Goal: Task Accomplishment & Management: Complete application form

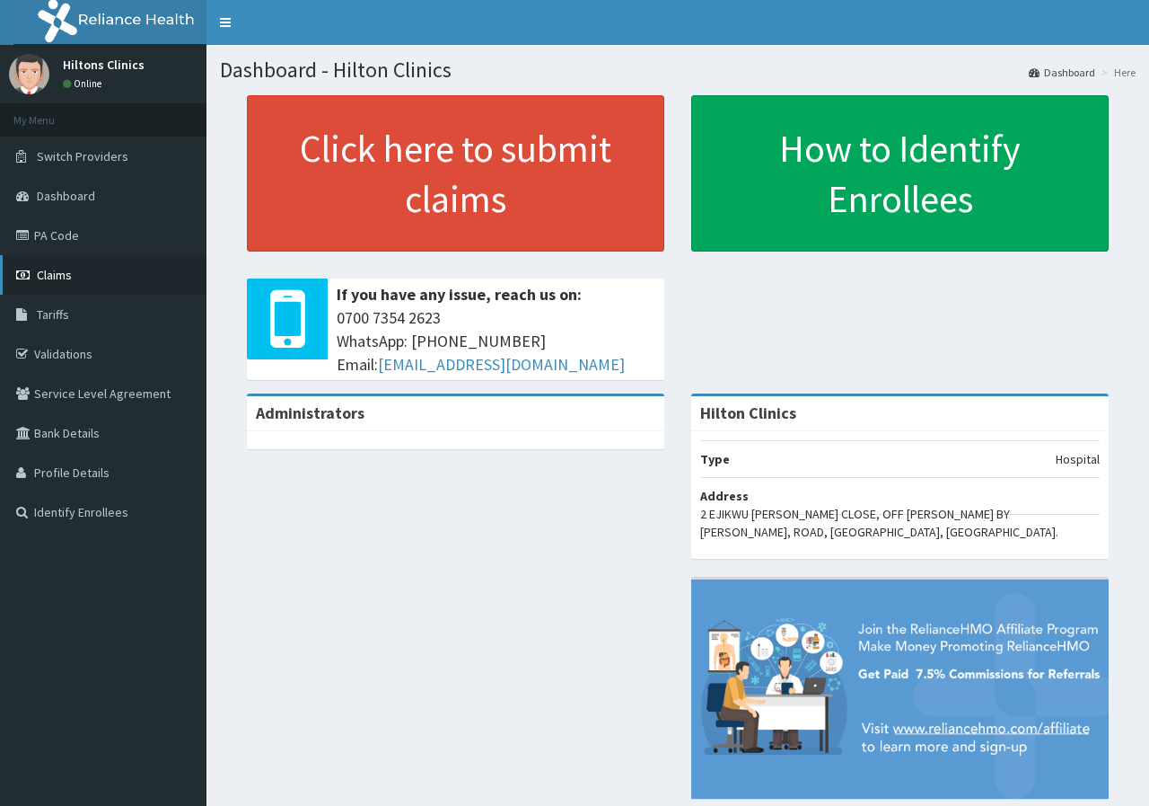
click at [49, 273] on span "Claims" at bounding box center [54, 275] width 35 height 16
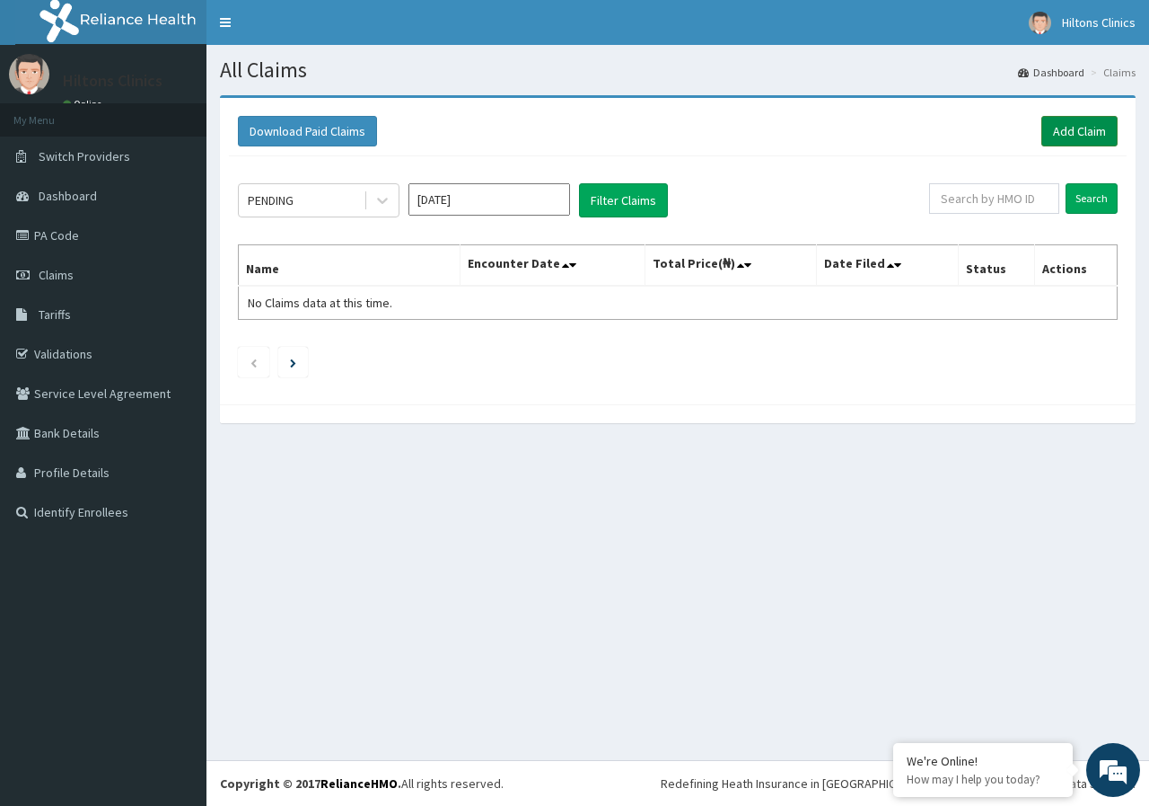
click at [1078, 128] on link "Add Claim" at bounding box center [1080, 131] width 76 height 31
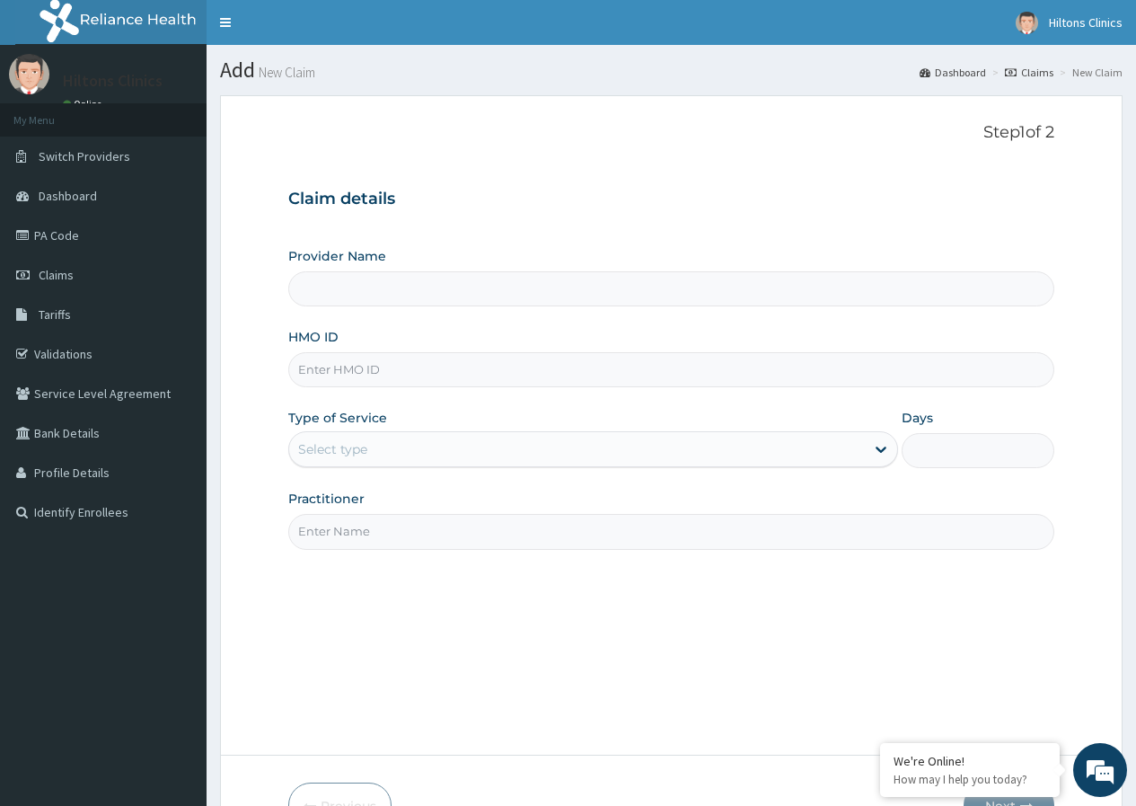
click at [439, 365] on input "HMO ID" at bounding box center [671, 369] width 766 height 35
type input "Hilton Clinics"
paste input "VAG/10030/F"
type input "VAG/10030/F"
click at [492, 443] on div "Select type" at bounding box center [577, 449] width 576 height 29
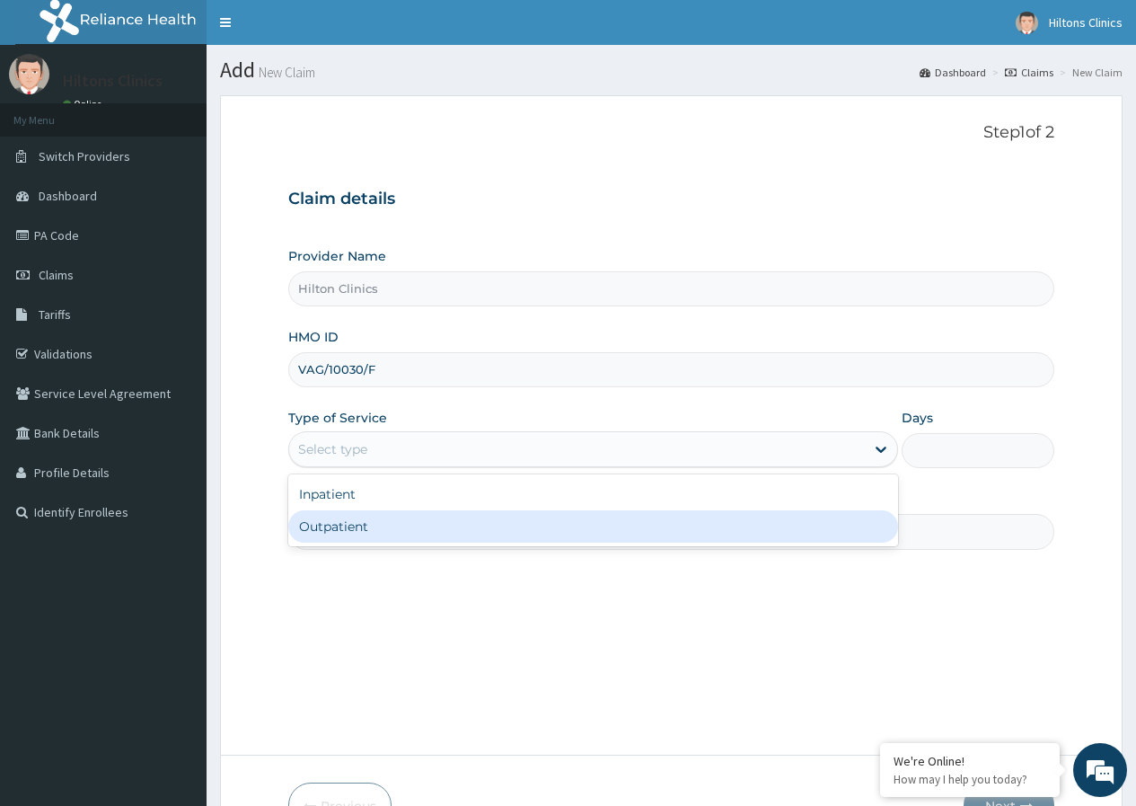
click at [463, 524] on div "Outpatient" at bounding box center [593, 526] width 610 height 32
type input "1"
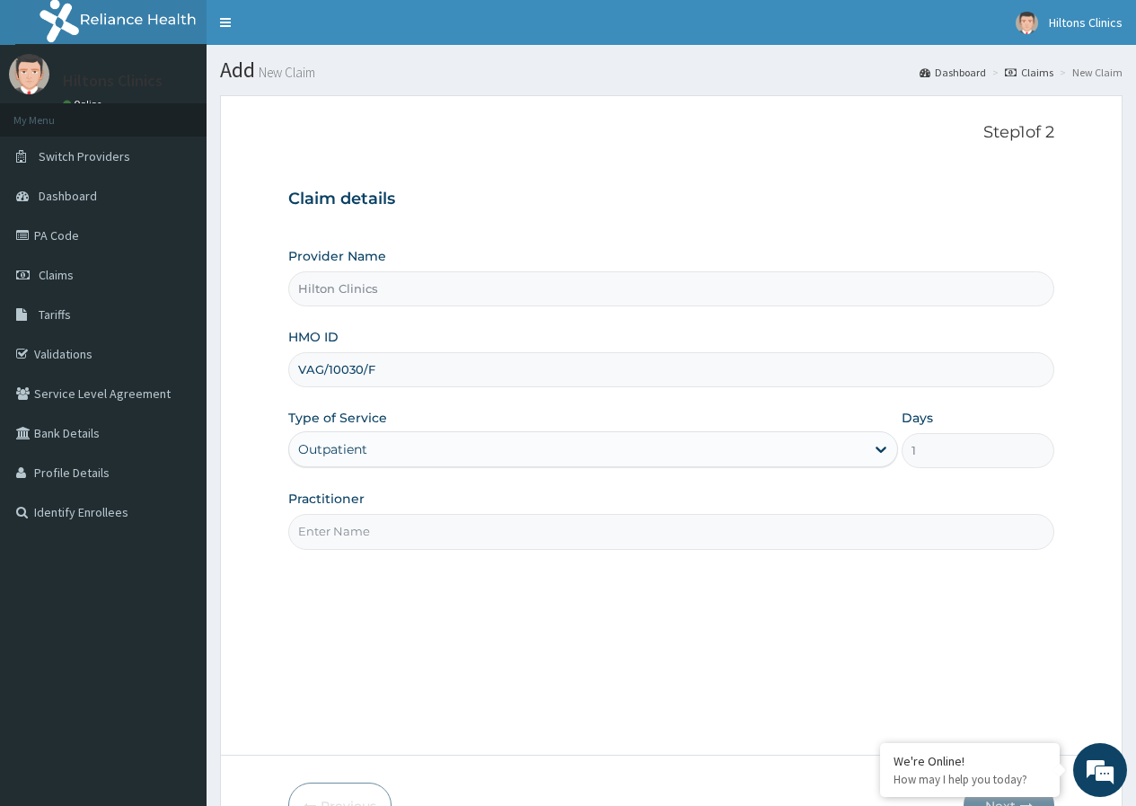
click at [485, 521] on input "Practitioner" at bounding box center [671, 531] width 766 height 35
type input "DR [PERSON_NAME]"
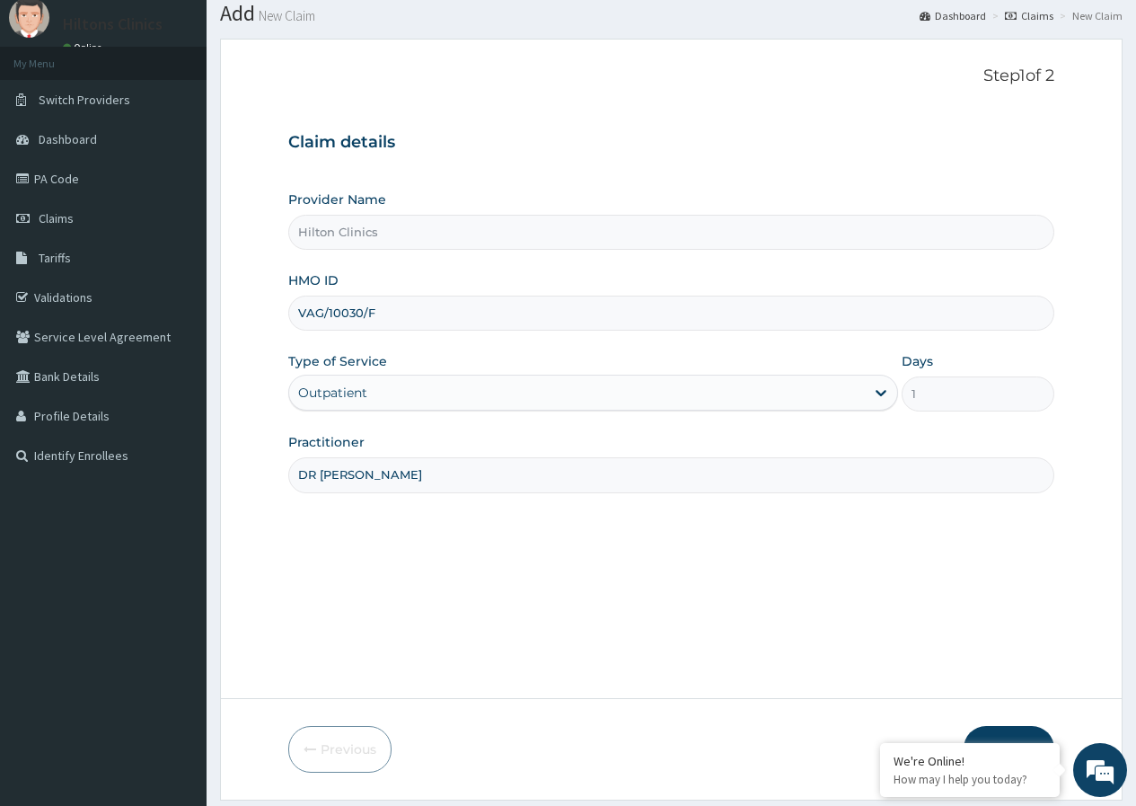
scroll to position [110, 0]
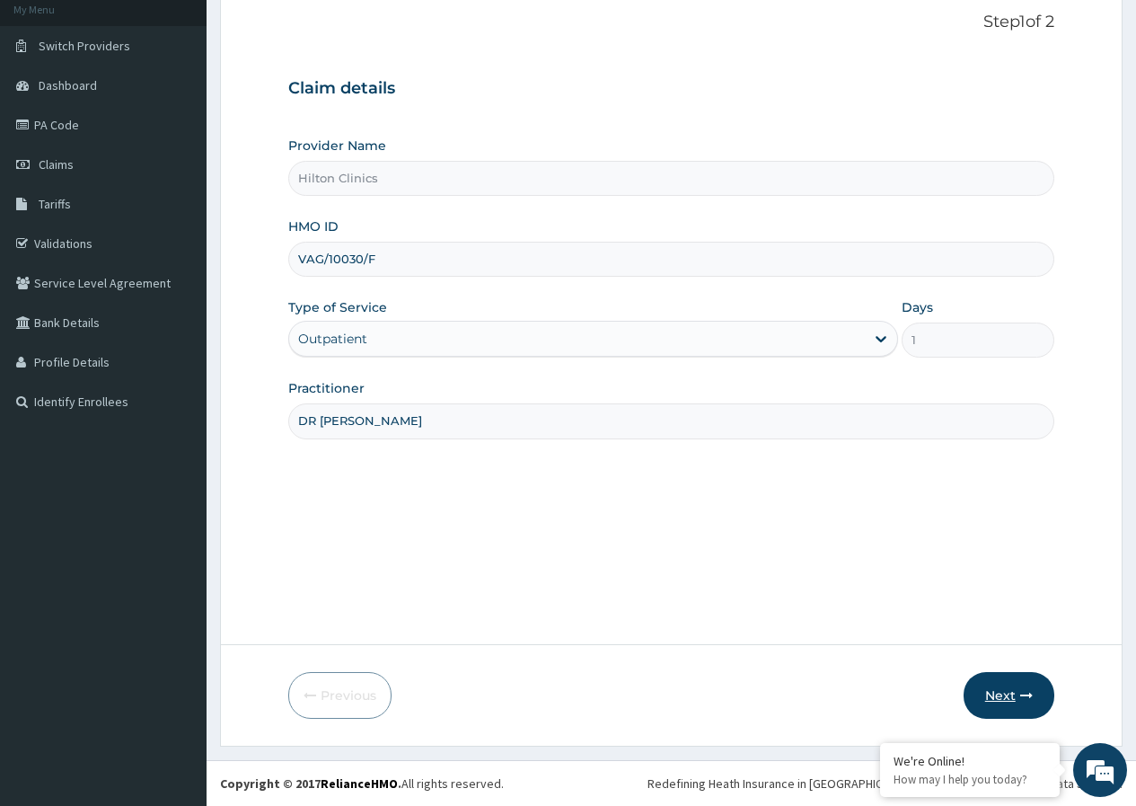
click at [991, 689] on button "Next" at bounding box center [1009, 695] width 91 height 47
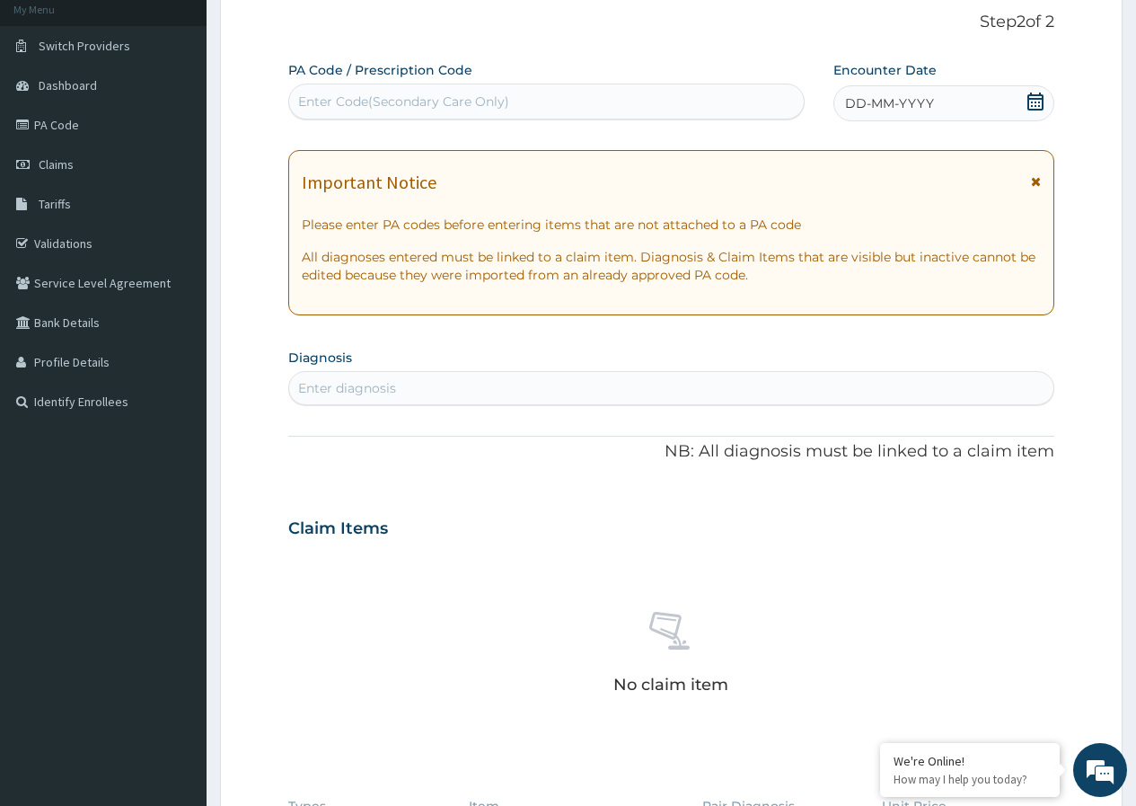
click at [512, 98] on div "Enter Code(Secondary Care Only)" at bounding box center [546, 101] width 514 height 29
type input "PA/8D2A72"
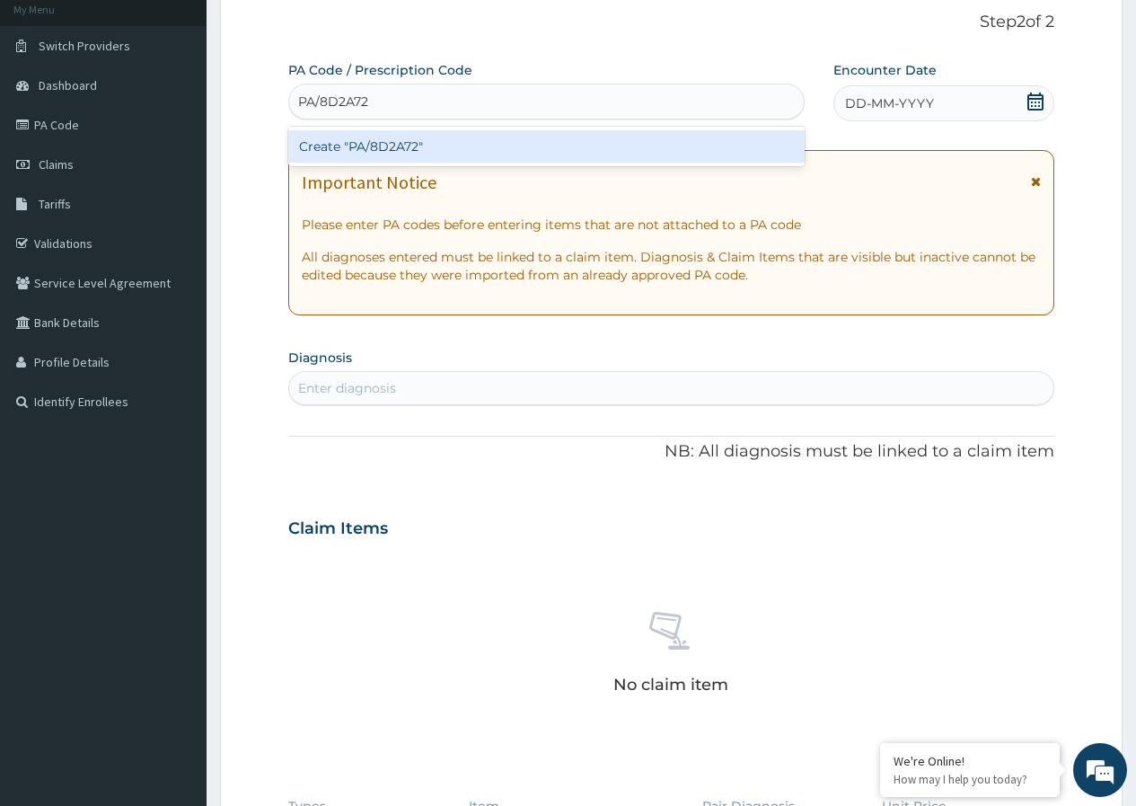
click at [493, 153] on div "Create "PA/8D2A72"" at bounding box center [545, 146] width 515 height 32
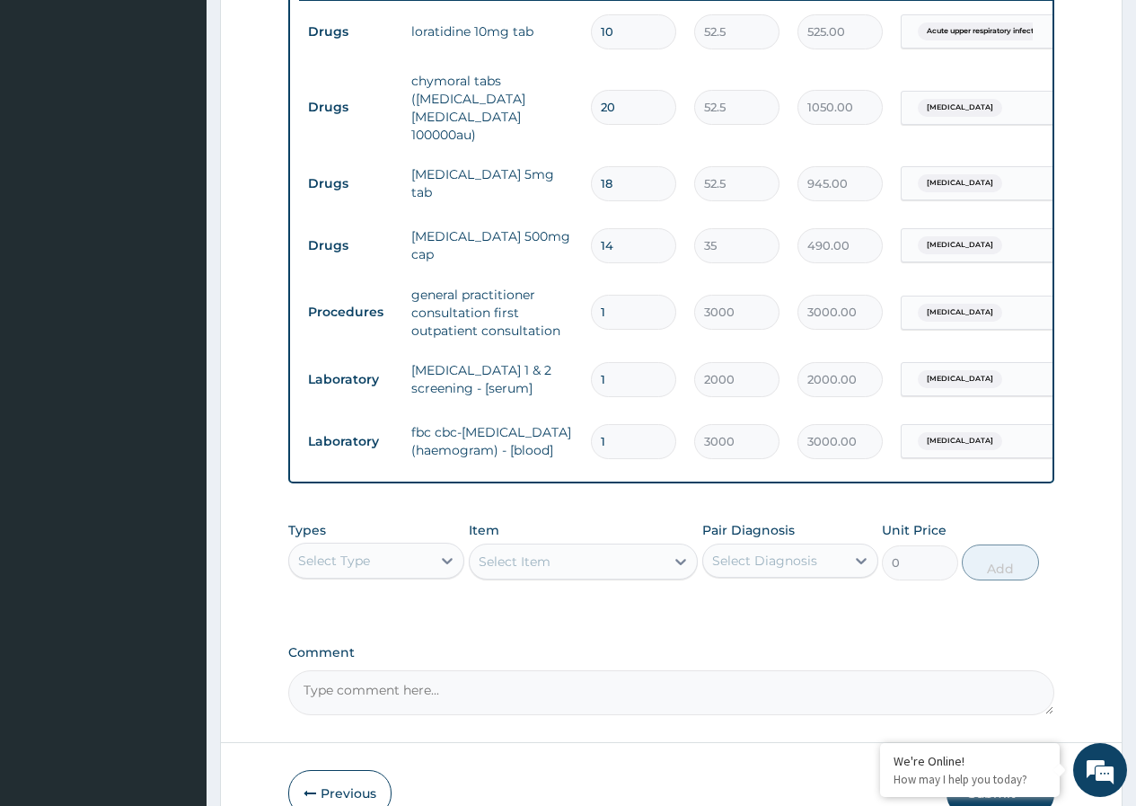
scroll to position [809, 0]
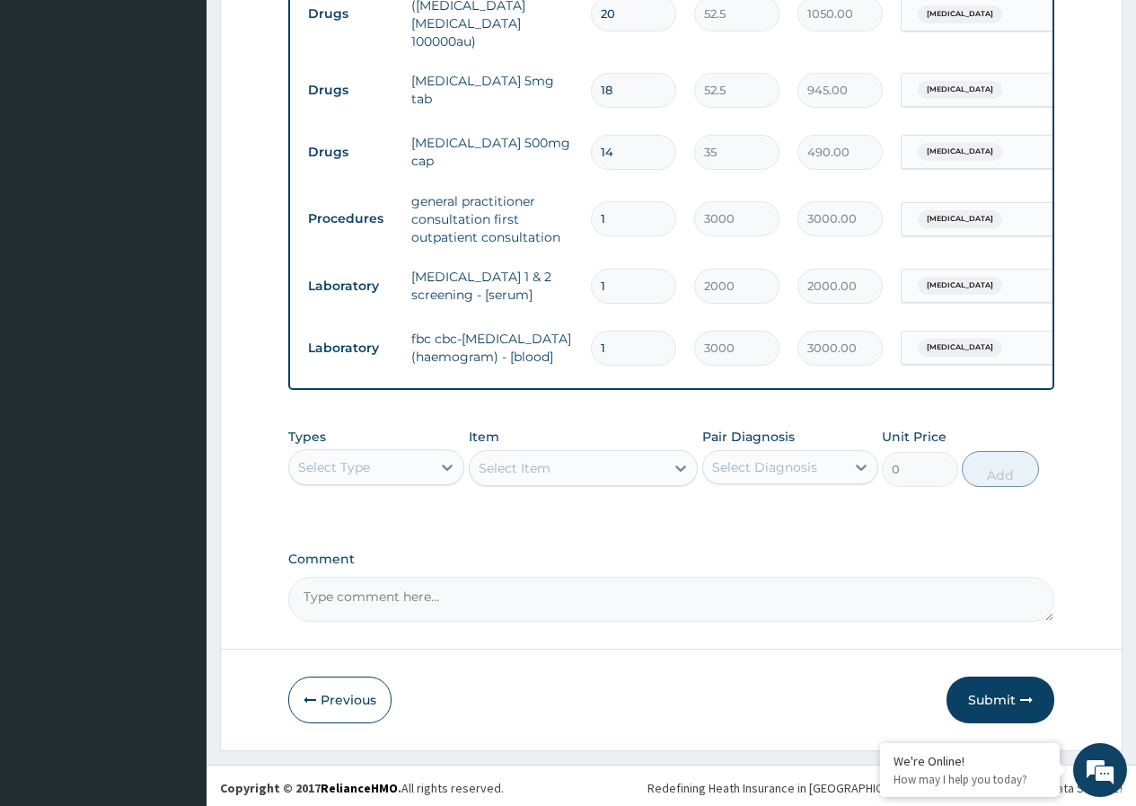
click at [996, 691] on button "Submit" at bounding box center [1000, 699] width 108 height 47
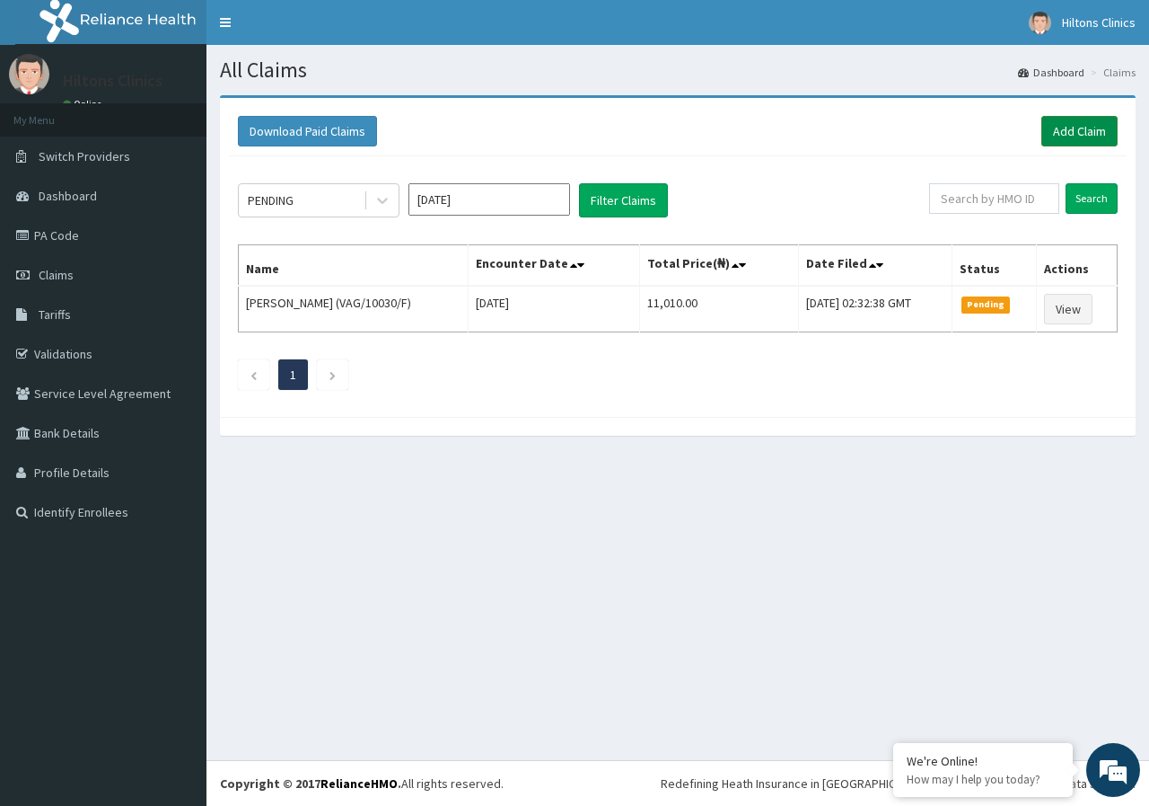
click at [1061, 128] on link "Add Claim" at bounding box center [1080, 131] width 76 height 31
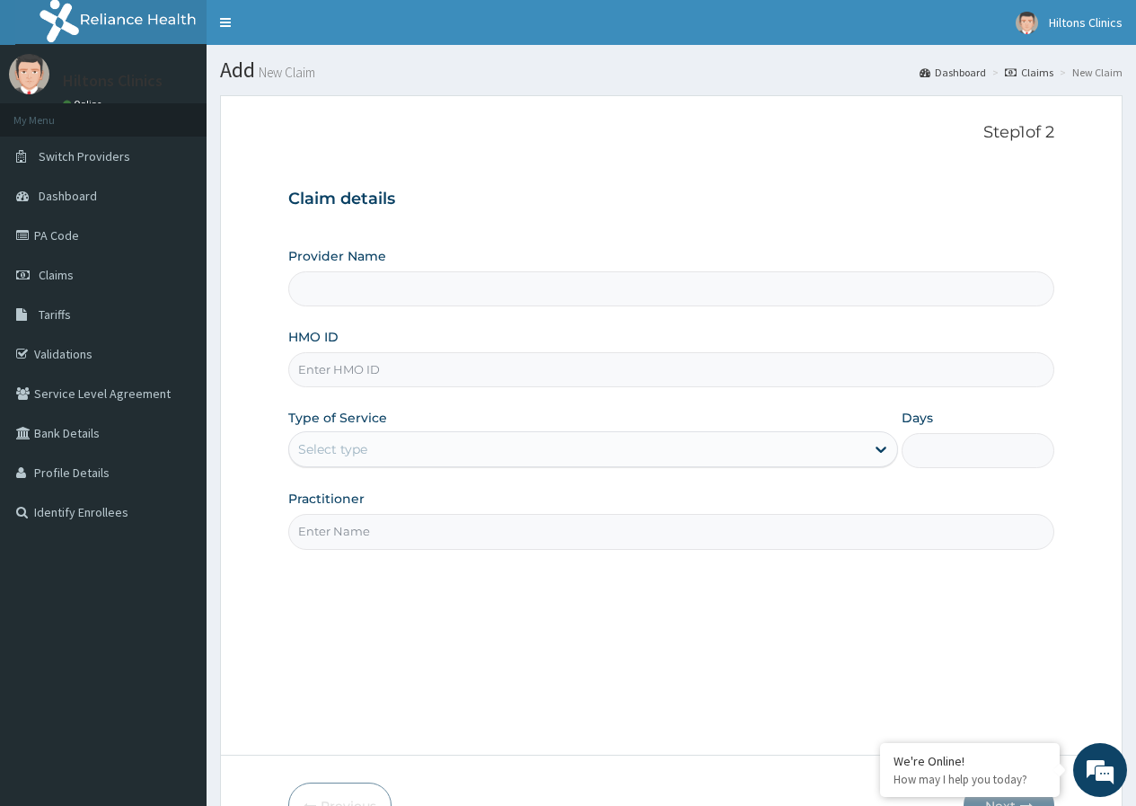
paste input "KAY/10056/D"
type input "KAY/10056/D"
type input "Hilton Clinics"
type input "KAY/10056/D"
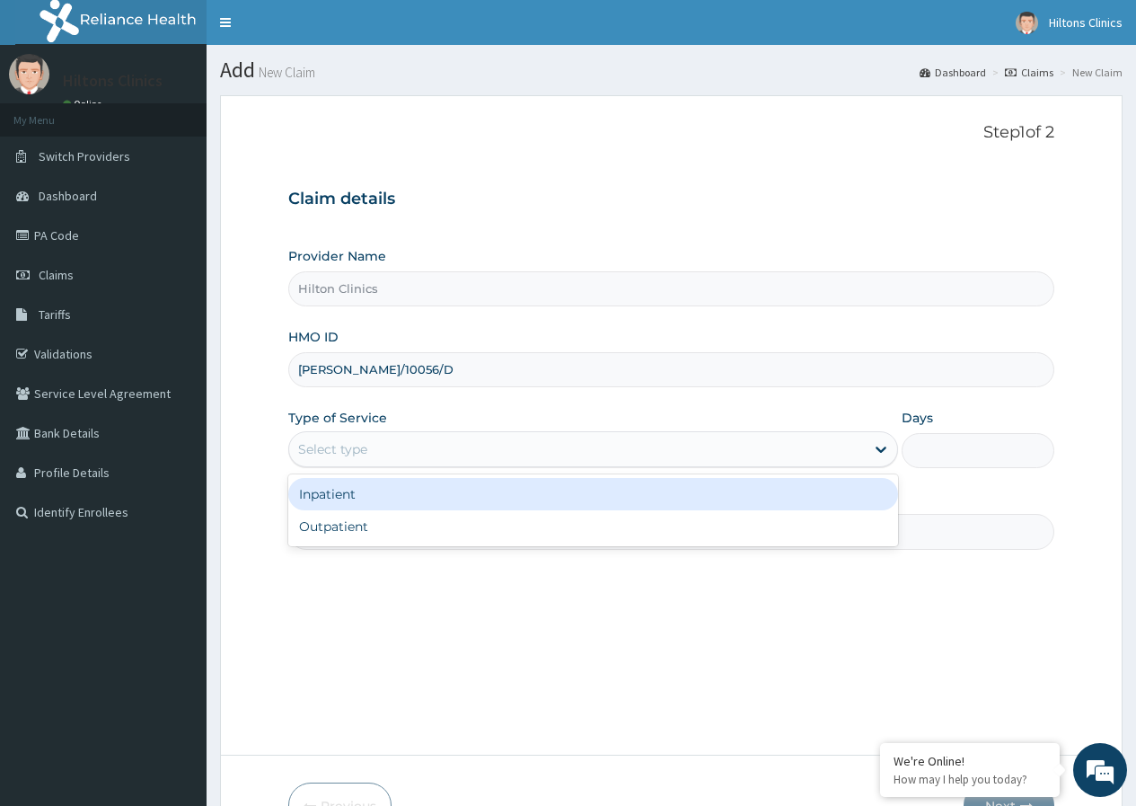
click at [507, 444] on div "Select type" at bounding box center [577, 449] width 576 height 29
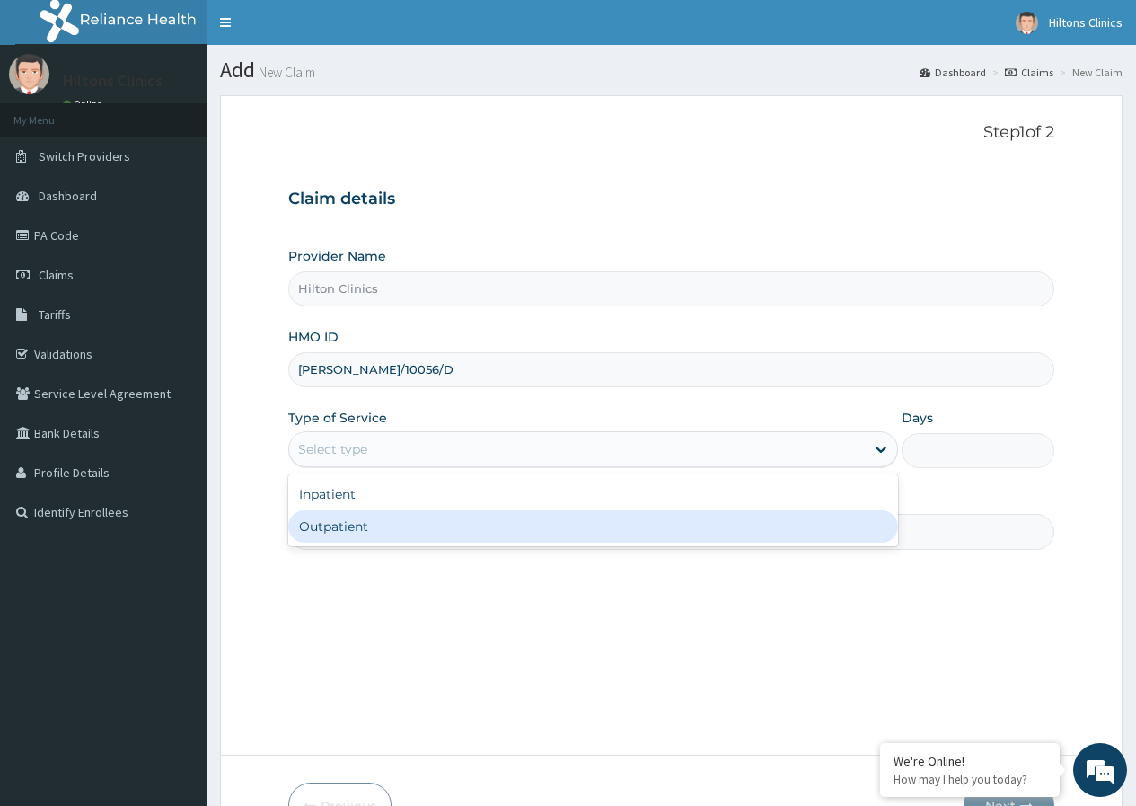
click at [475, 522] on div "Outpatient" at bounding box center [593, 526] width 610 height 32
type input "1"
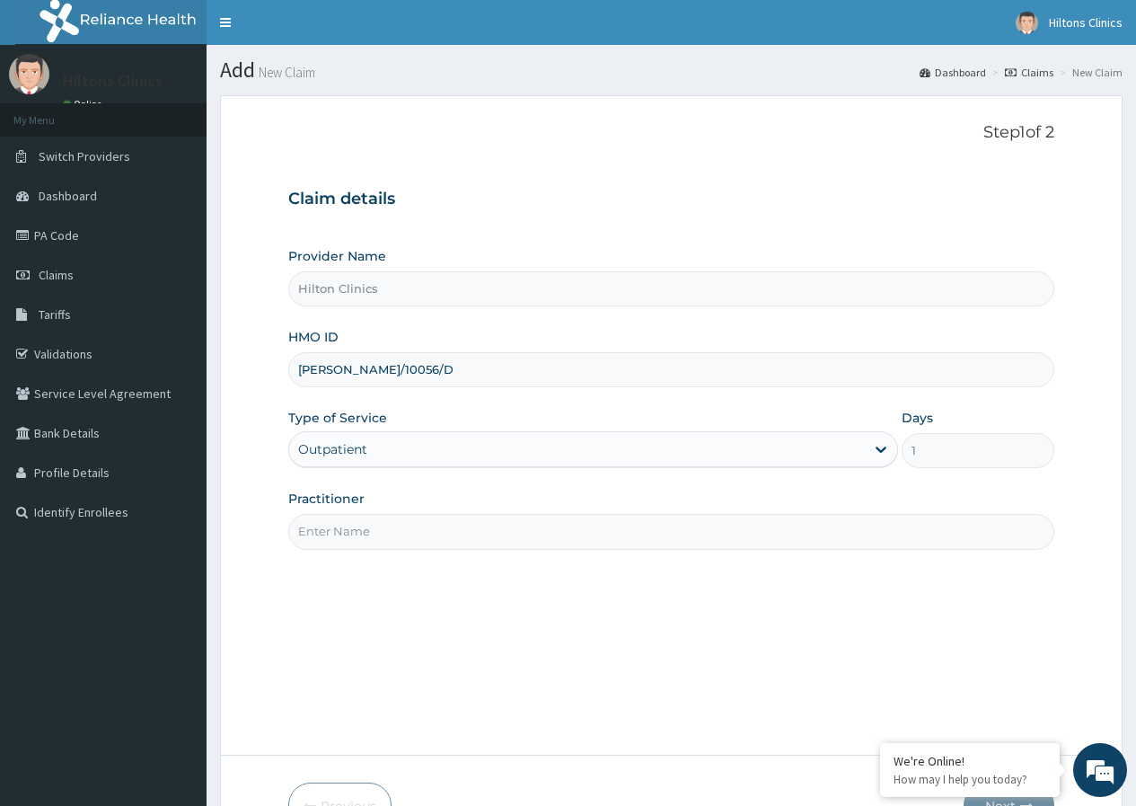
click at [492, 528] on input "Practitioner" at bounding box center [671, 531] width 766 height 35
type input "DR FIDELIS M"
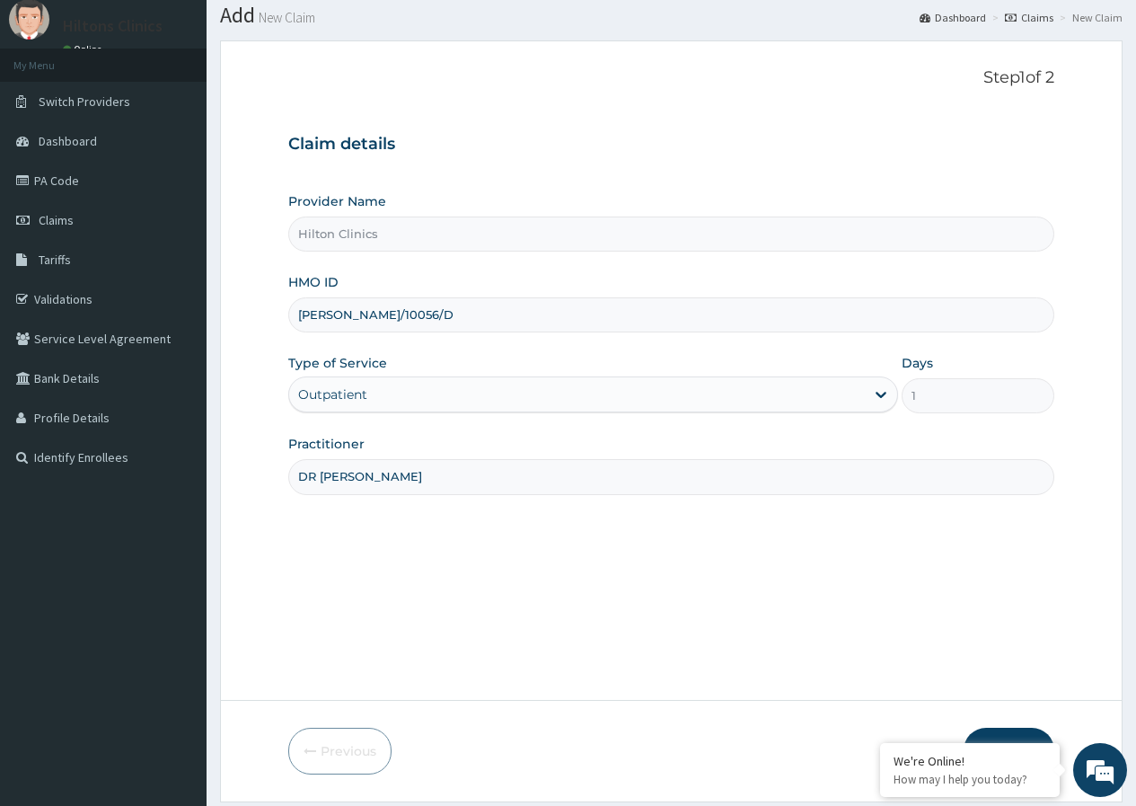
scroll to position [110, 0]
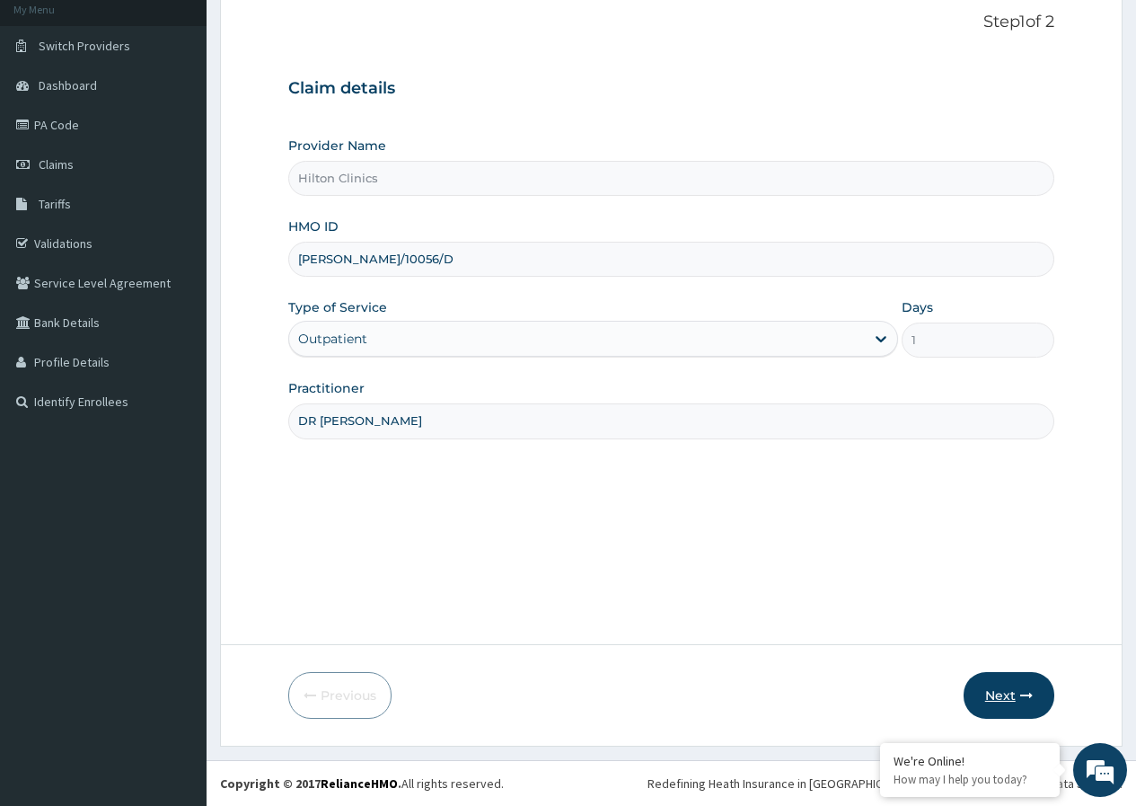
click at [1001, 691] on button "Next" at bounding box center [1009, 695] width 91 height 47
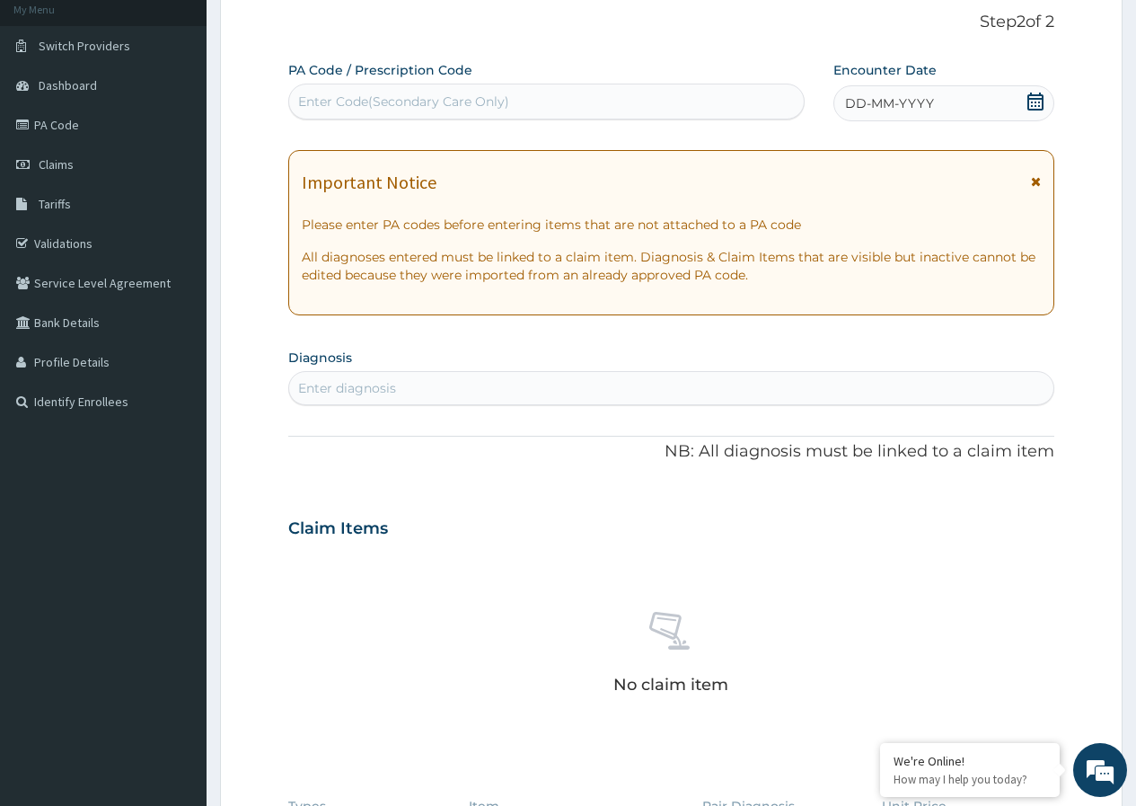
click at [523, 94] on div "Enter Code(Secondary Care Only)" at bounding box center [546, 101] width 514 height 29
type input "PA/6C6846"
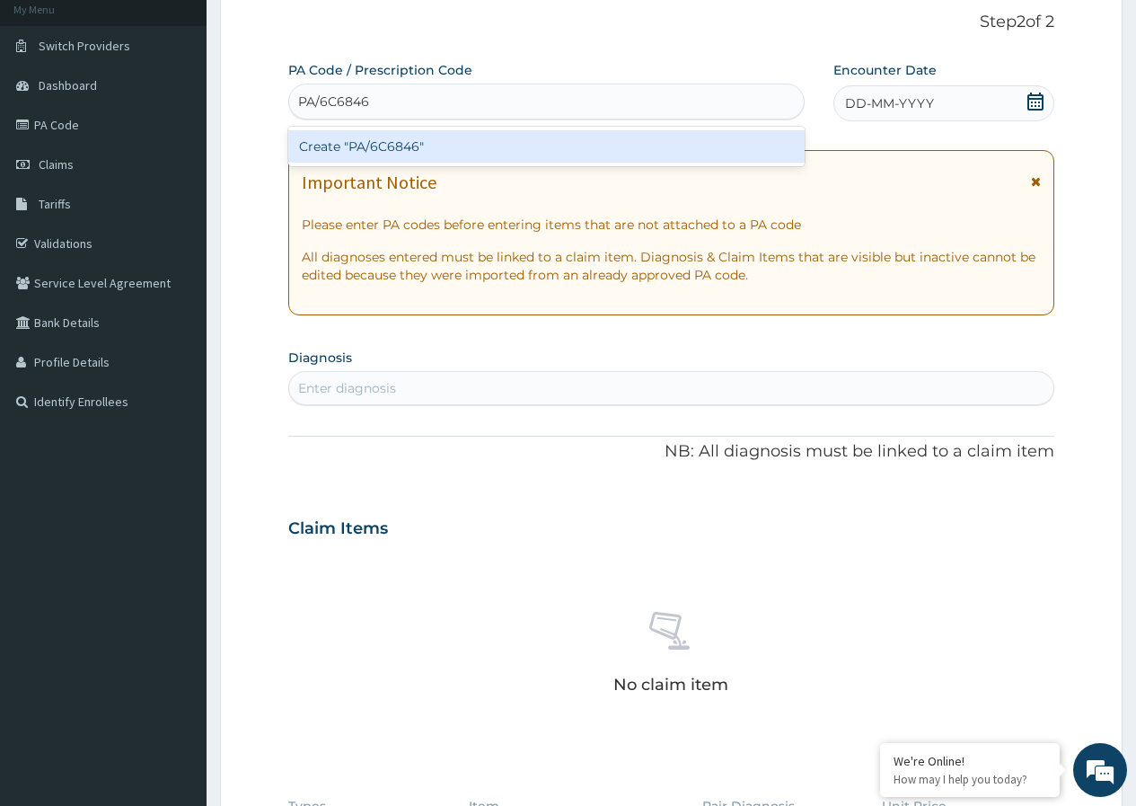
click at [513, 152] on div "Create "PA/6C6846"" at bounding box center [545, 146] width 515 height 32
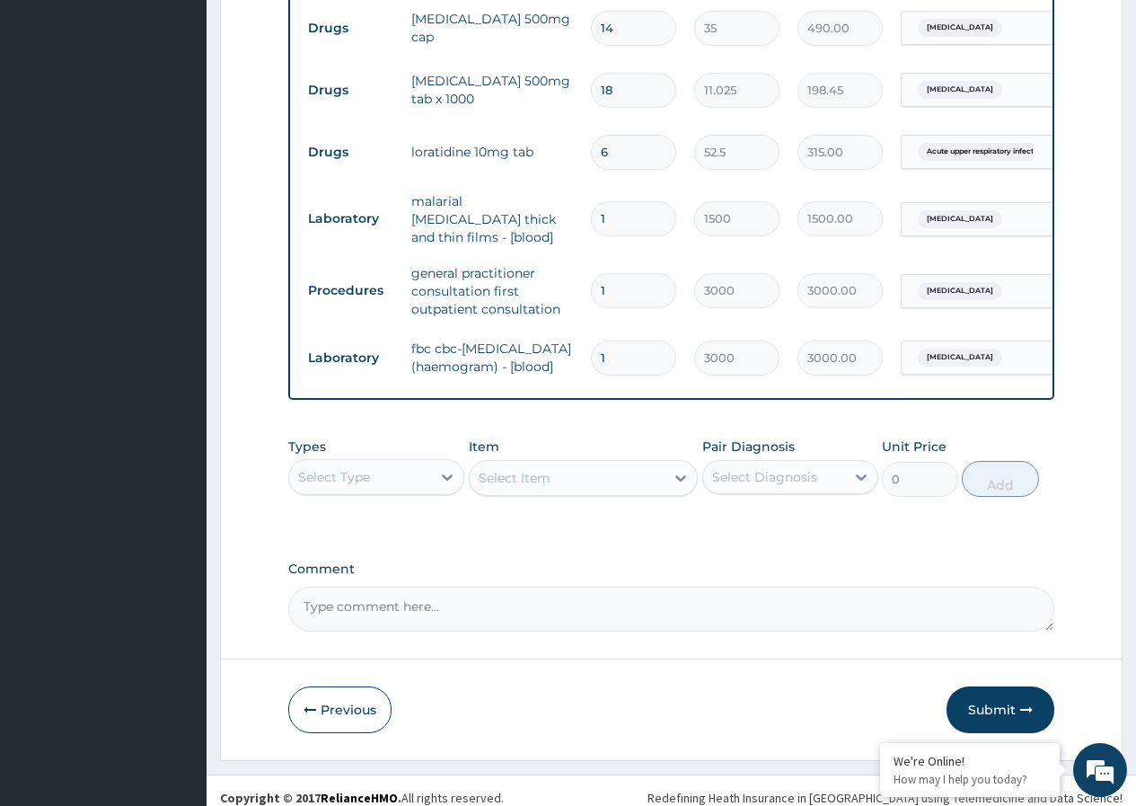
scroll to position [933, 0]
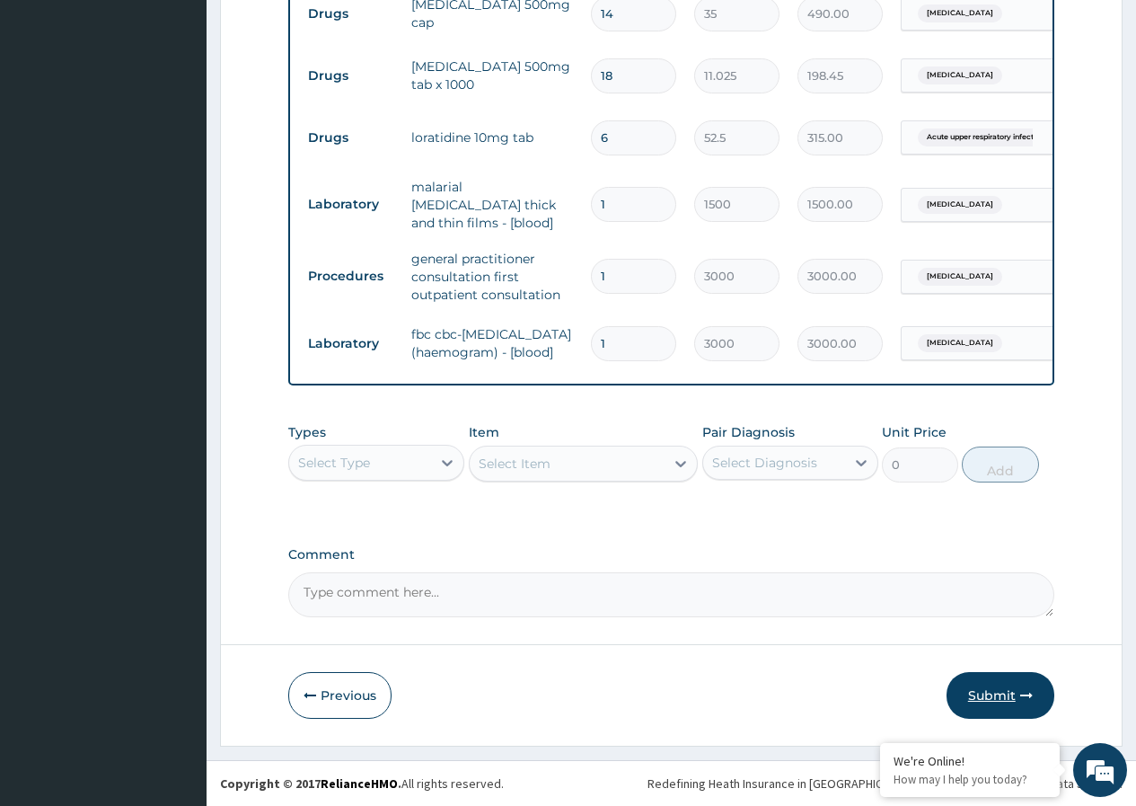
click at [999, 689] on button "Submit" at bounding box center [1000, 695] width 108 height 47
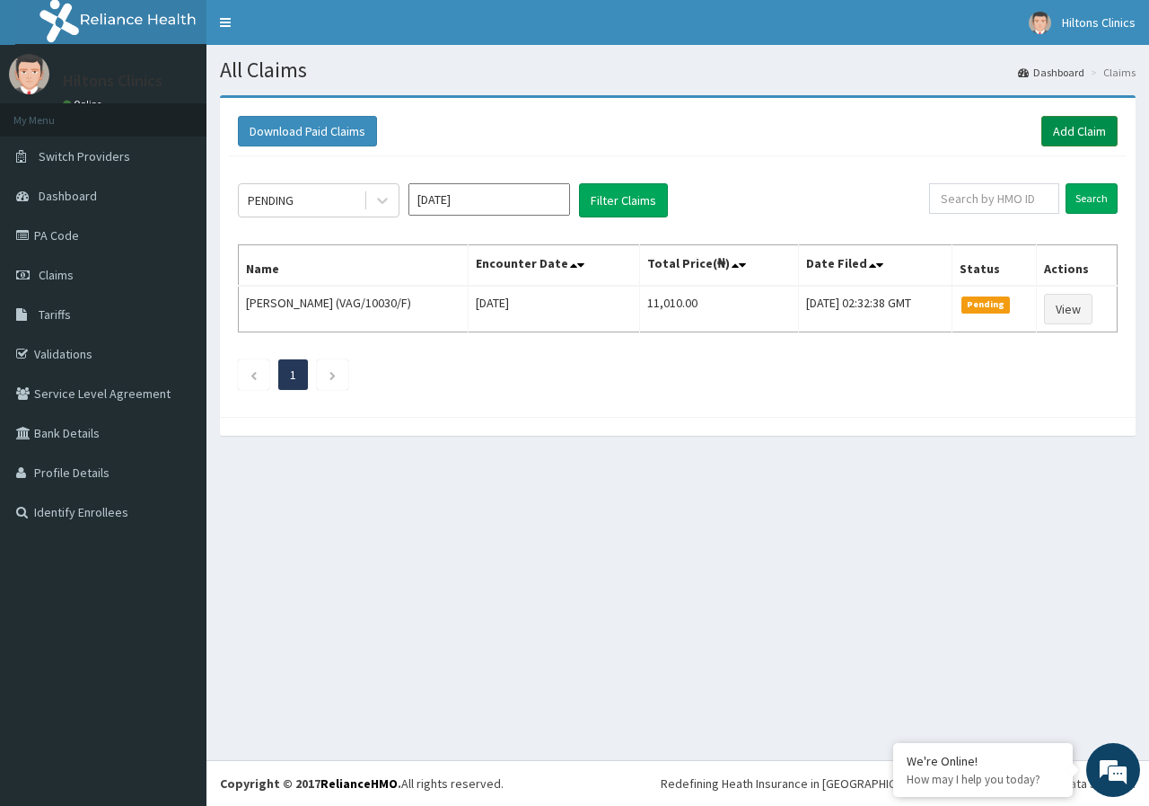
click at [1070, 128] on link "Add Claim" at bounding box center [1080, 131] width 76 height 31
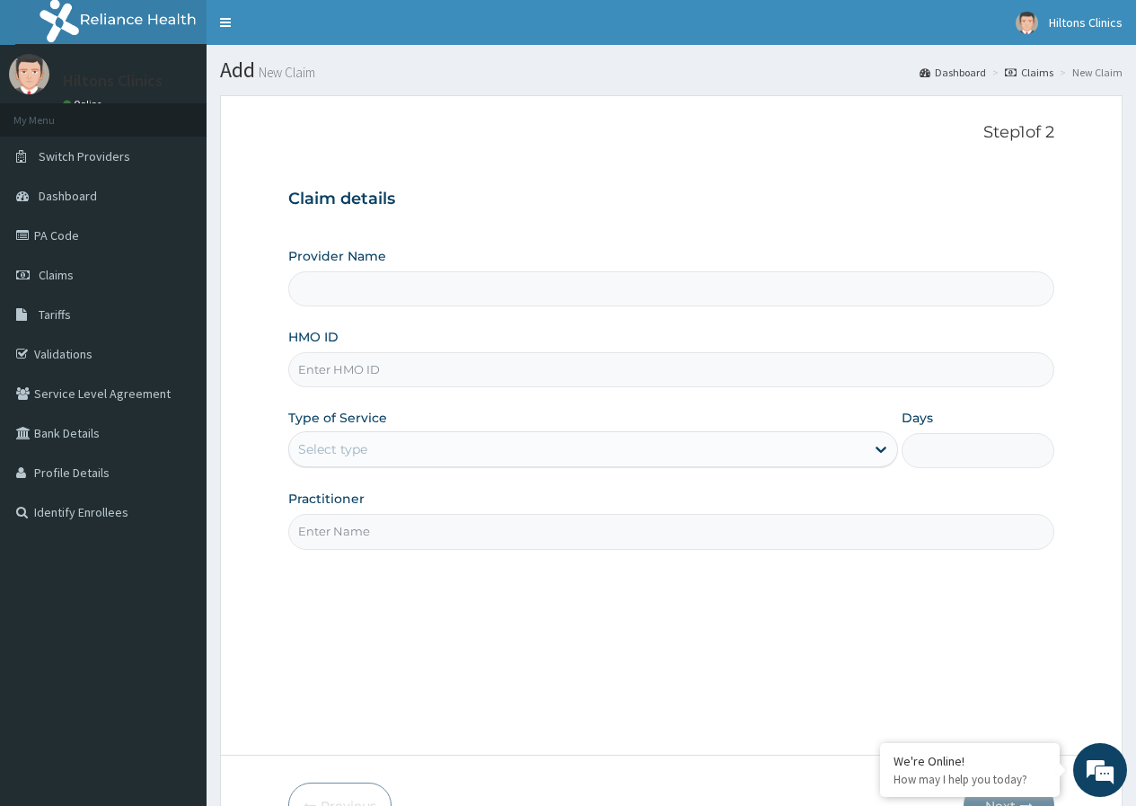
paste input "[PERSON_NAME]/10056/B"
type input "[PERSON_NAME]/10056/B"
type input "Hilton Clinics"
type input "K"
paste input "ARI/10030/D"
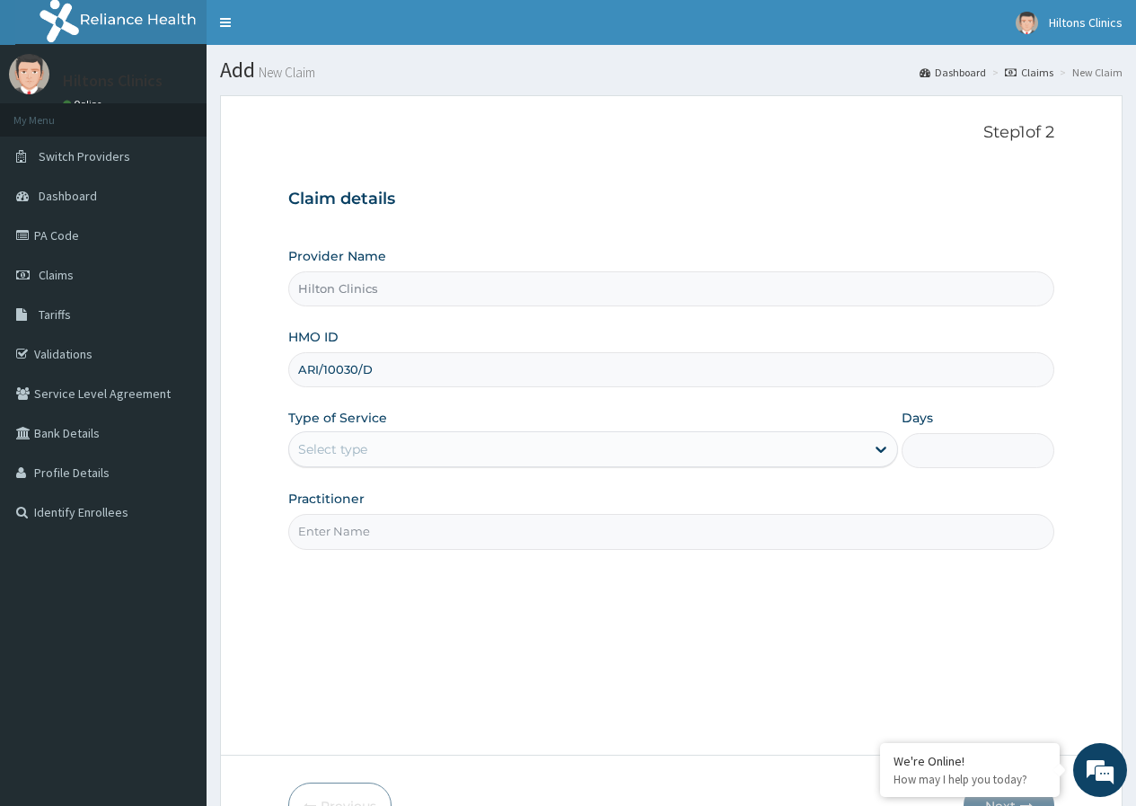
type input "ARI/10030/D"
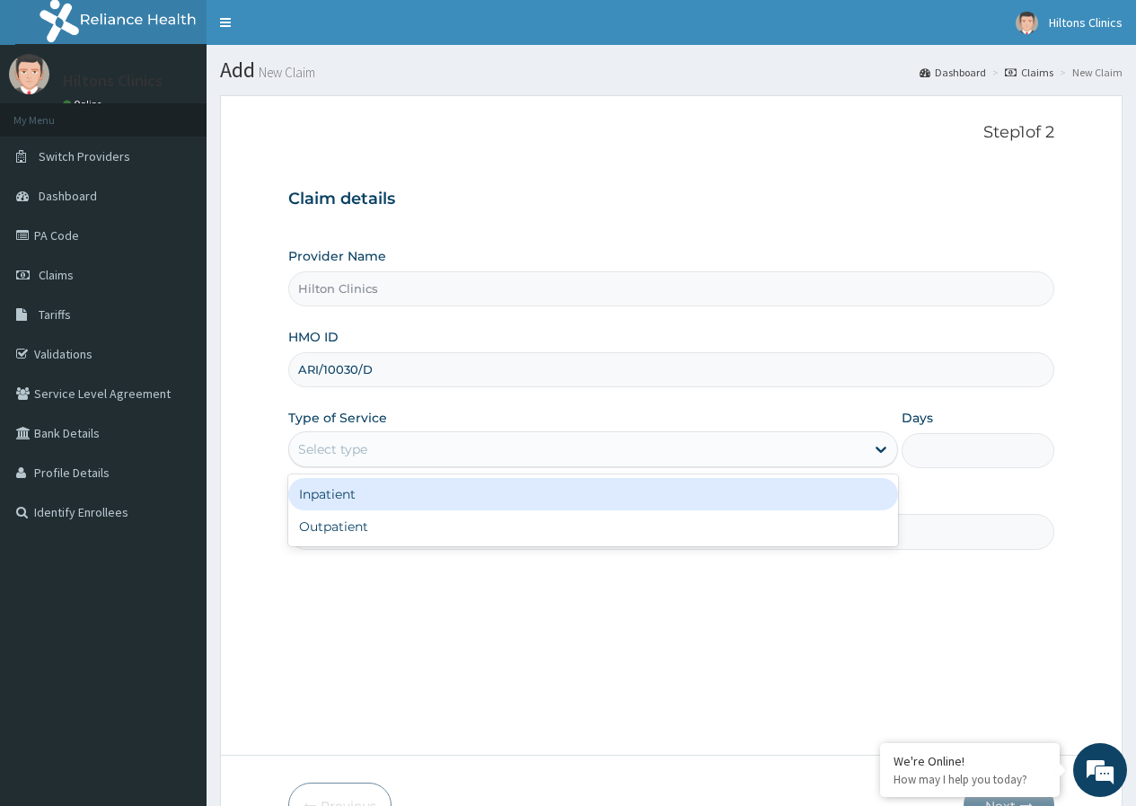
click at [592, 440] on div "Select type" at bounding box center [577, 449] width 576 height 29
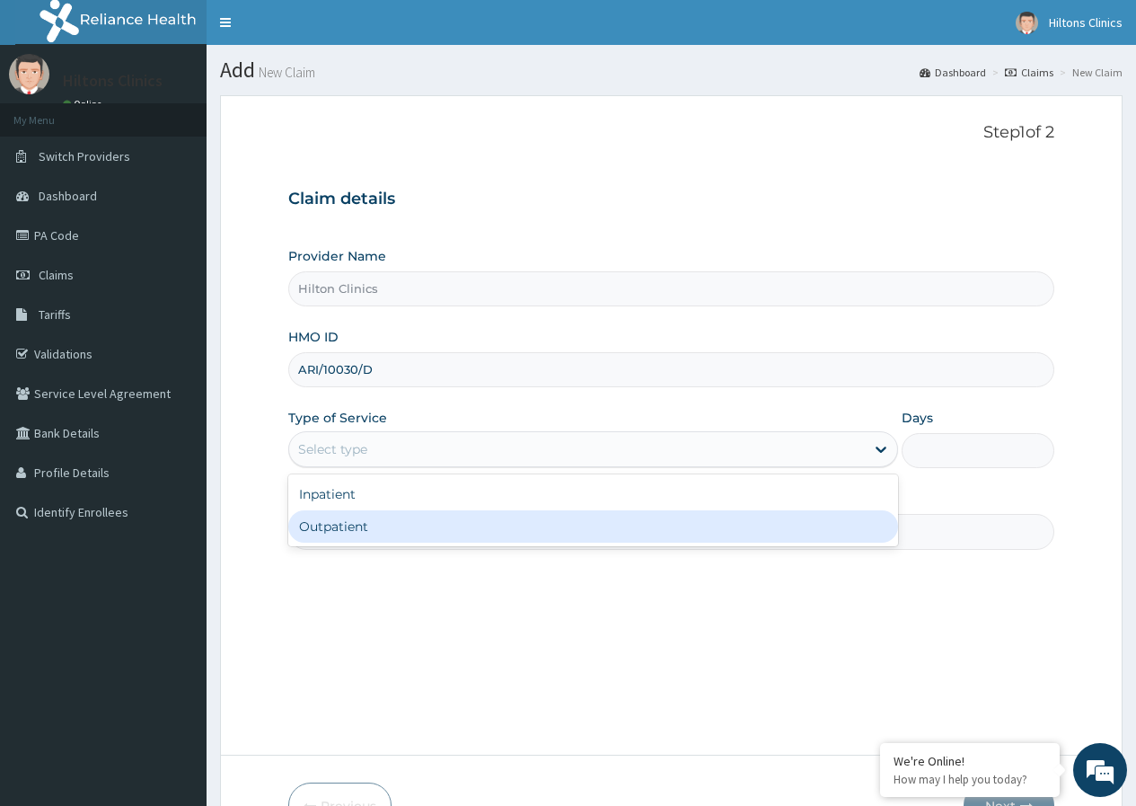
click at [542, 523] on div "Outpatient" at bounding box center [593, 526] width 610 height 32
type input "1"
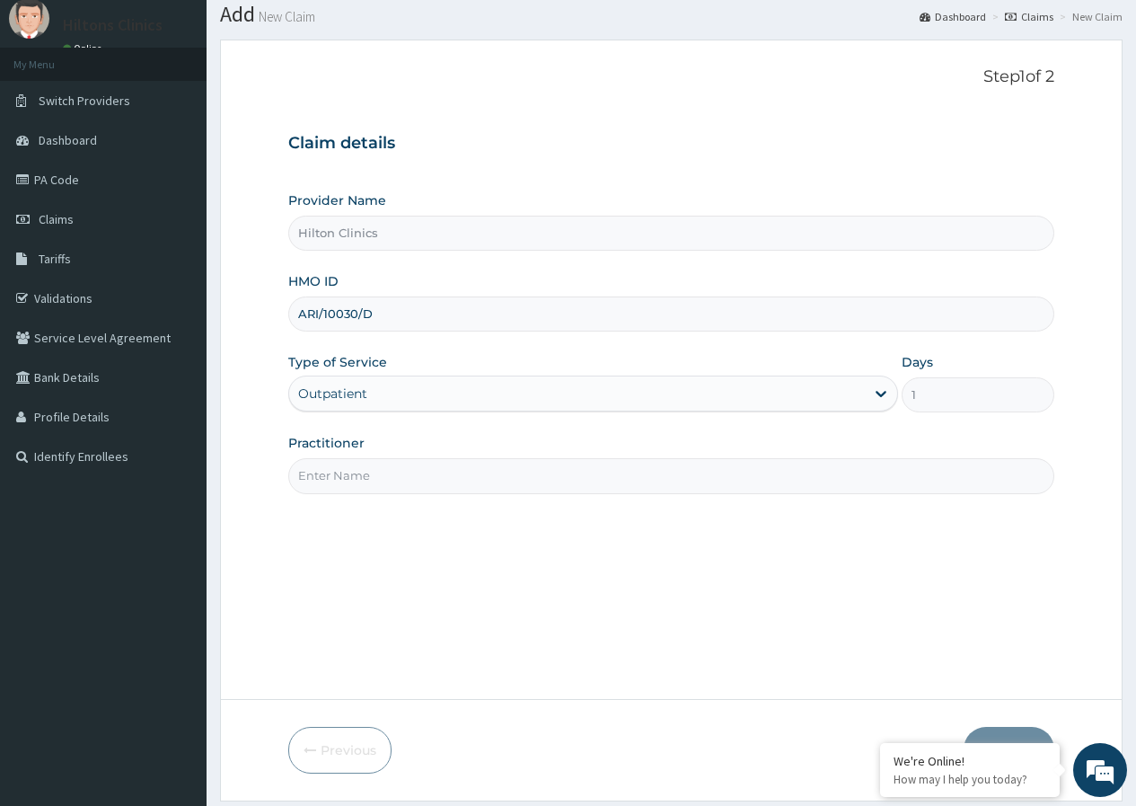
scroll to position [110, 0]
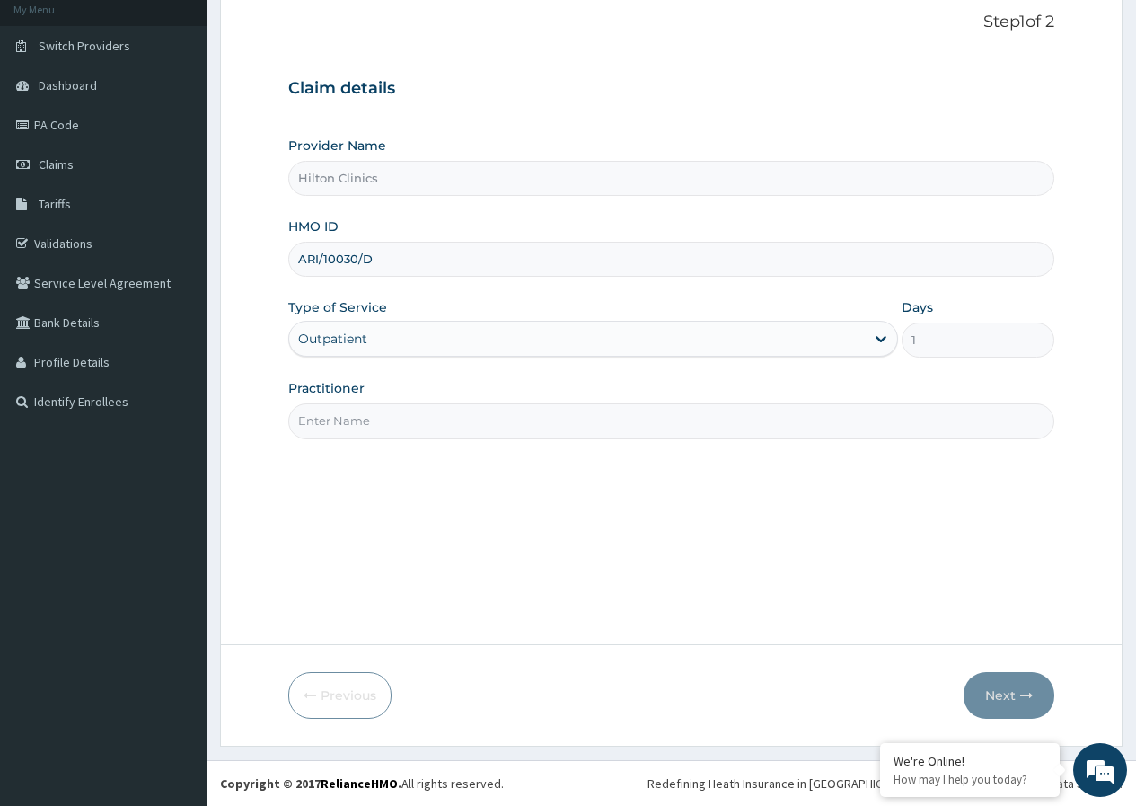
click at [610, 415] on input "Practitioner" at bounding box center [671, 420] width 766 height 35
type input "DR FIDELIS M"
click at [995, 688] on button "Next" at bounding box center [1009, 695] width 91 height 47
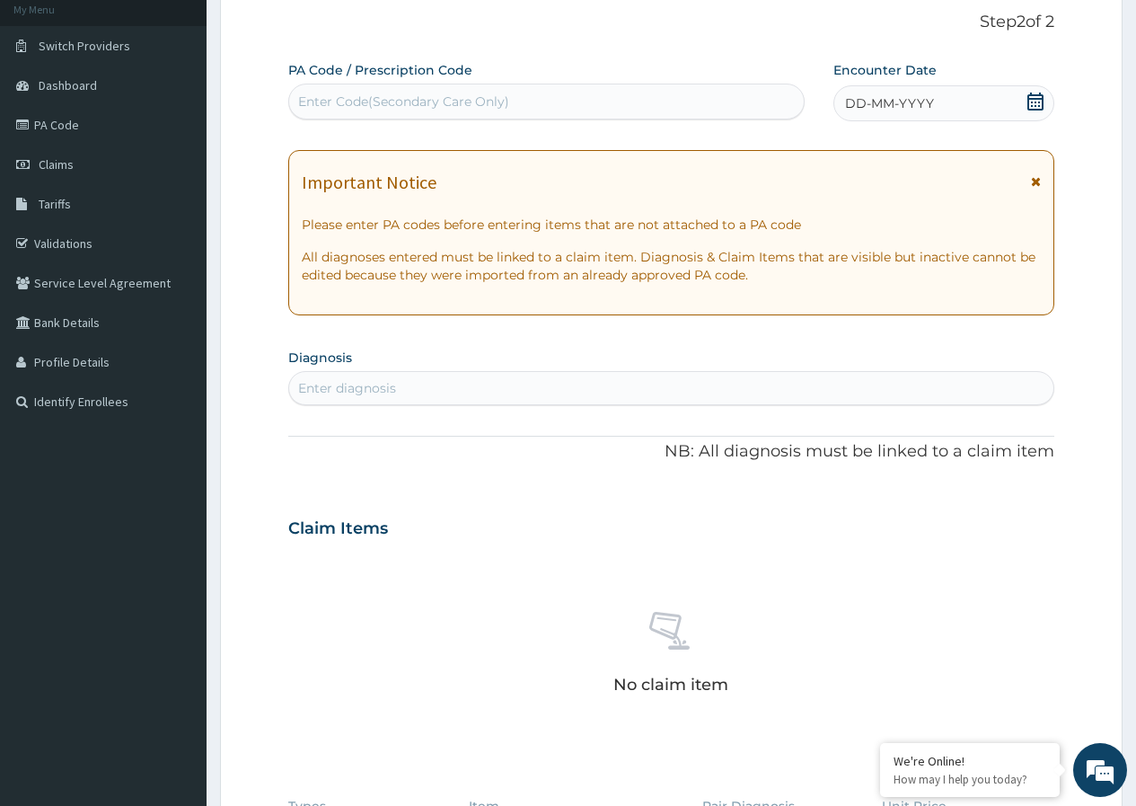
click at [540, 97] on div "Enter Code(Secondary Care Only)" at bounding box center [546, 101] width 514 height 29
type input "PA/C0B35B"
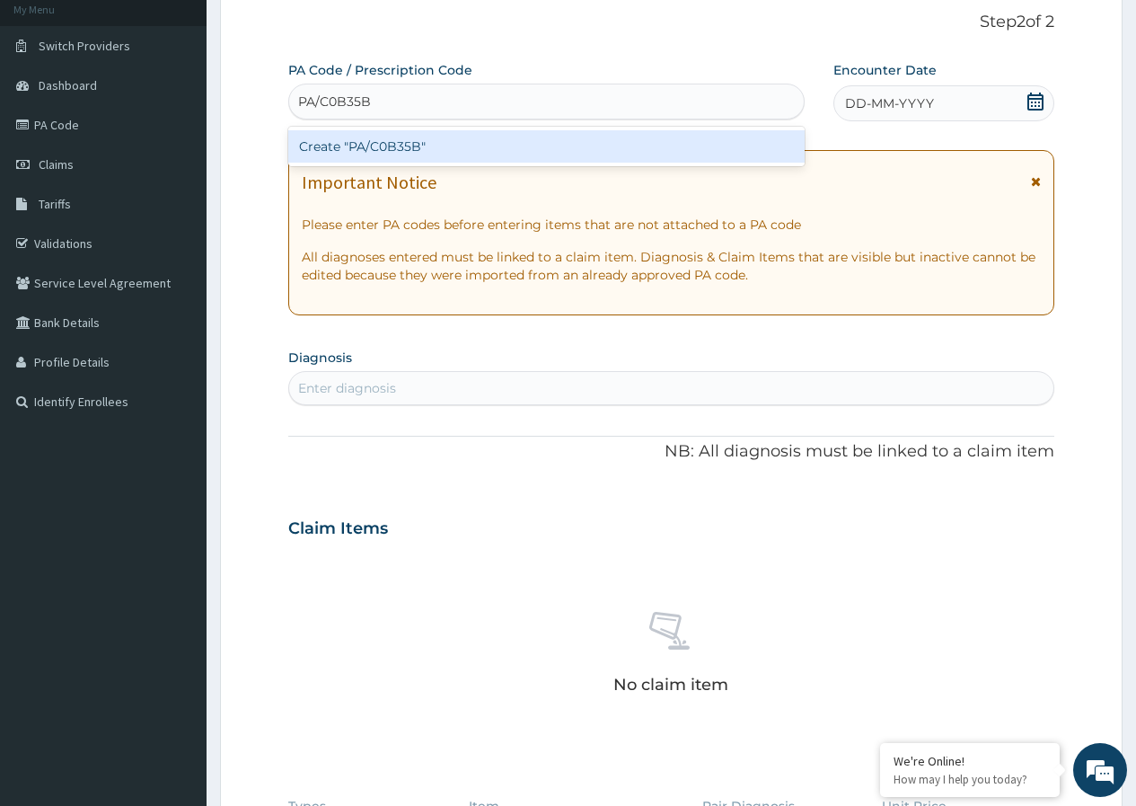
click at [480, 137] on div "Create "PA/C0B35B"" at bounding box center [545, 146] width 515 height 32
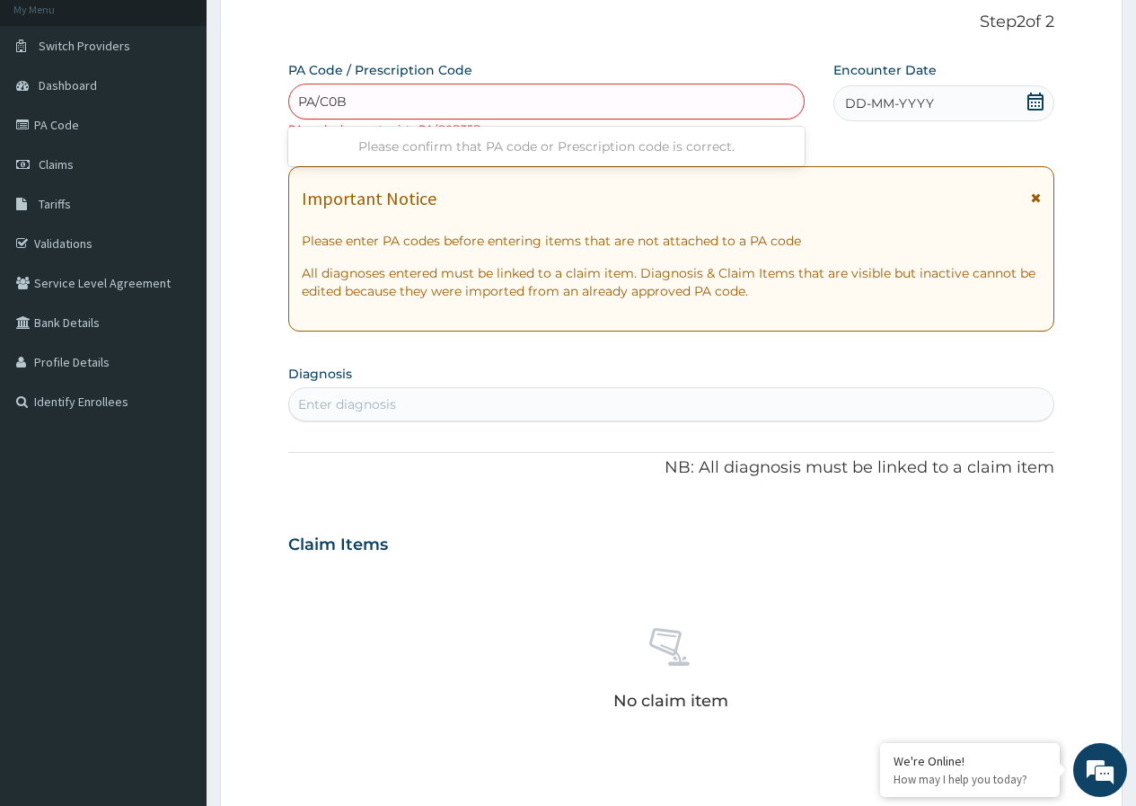
type input "PA/C0B"
type input "PA/CO835B"
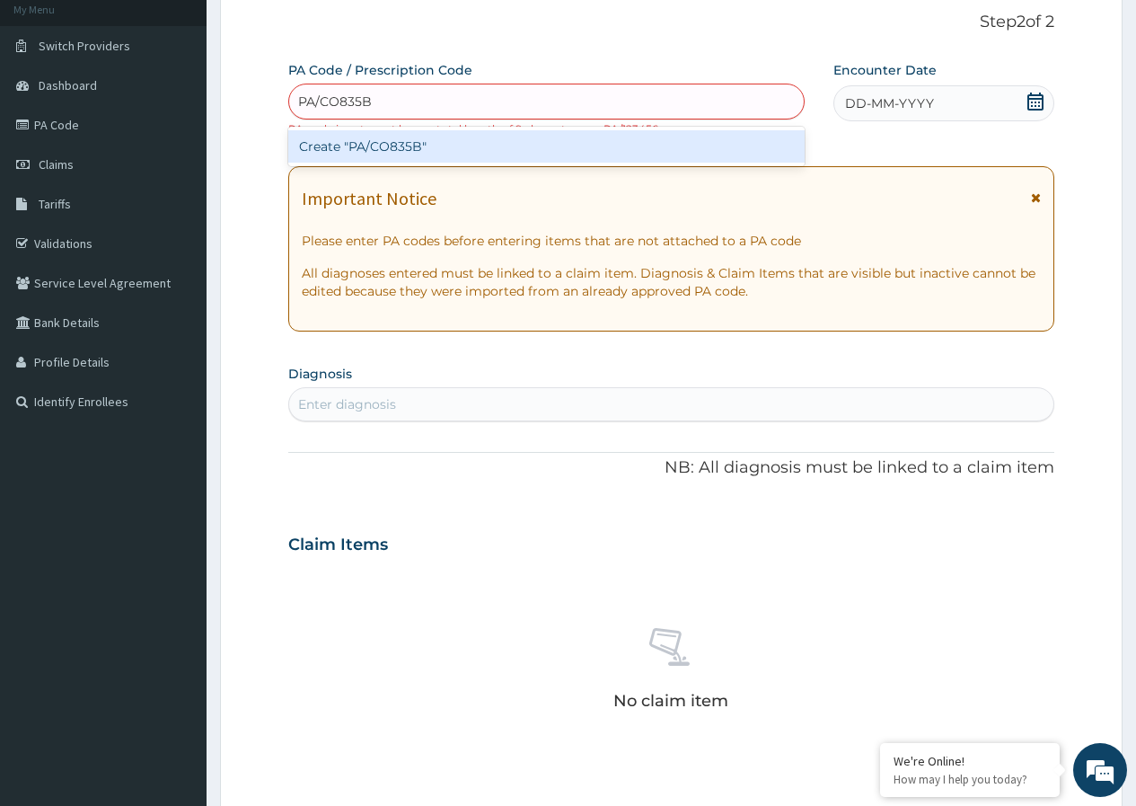
click at [546, 145] on div "Create "PA/CO835B"" at bounding box center [545, 146] width 515 height 32
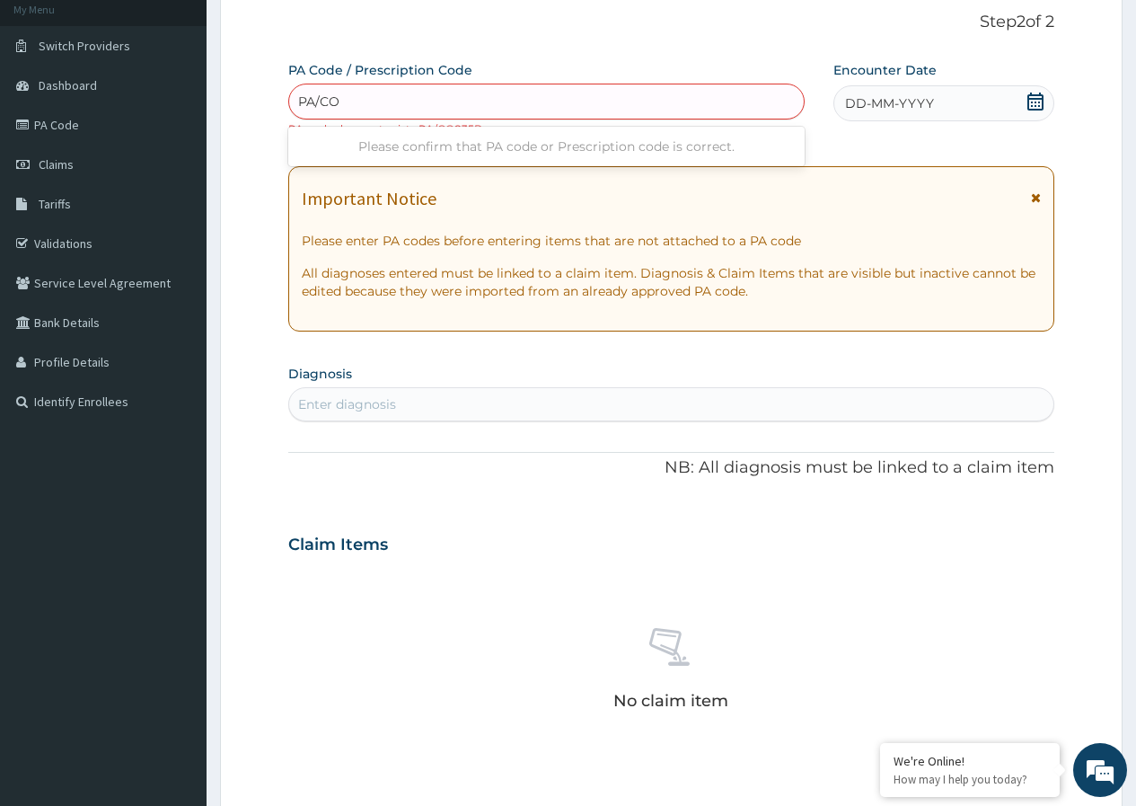
type input "PA/CO"
type input "PA/CO8"
type input "PA/CO835B"
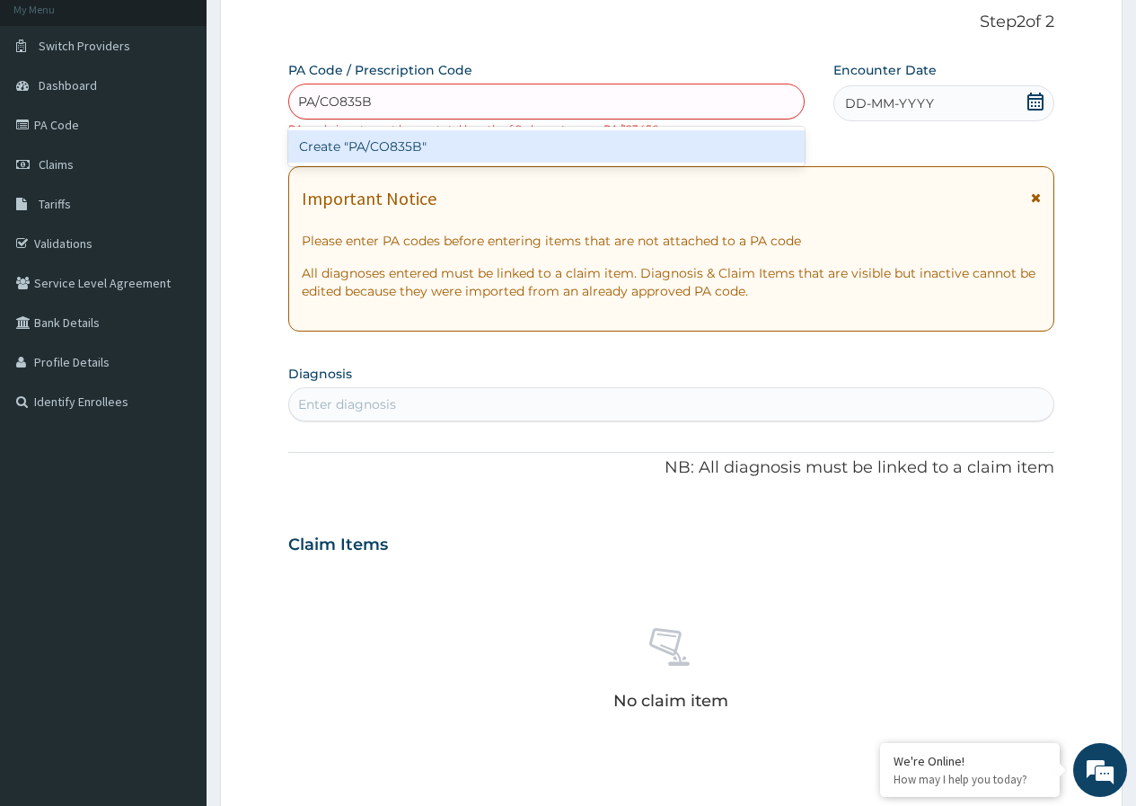
click at [564, 145] on div "Create "PA/CO835B"" at bounding box center [545, 146] width 515 height 32
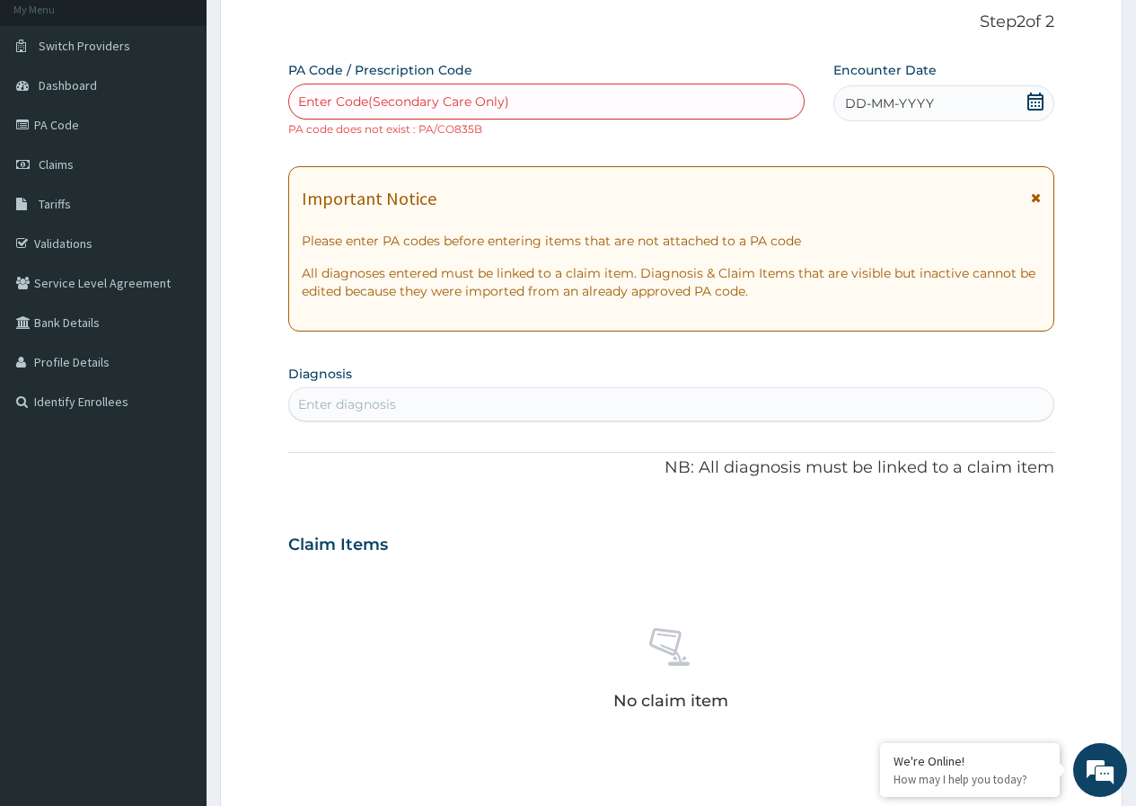
click at [531, 94] on div "Enter Code(Secondary Care Only)" at bounding box center [546, 101] width 514 height 29
type input "PA/C0835B"
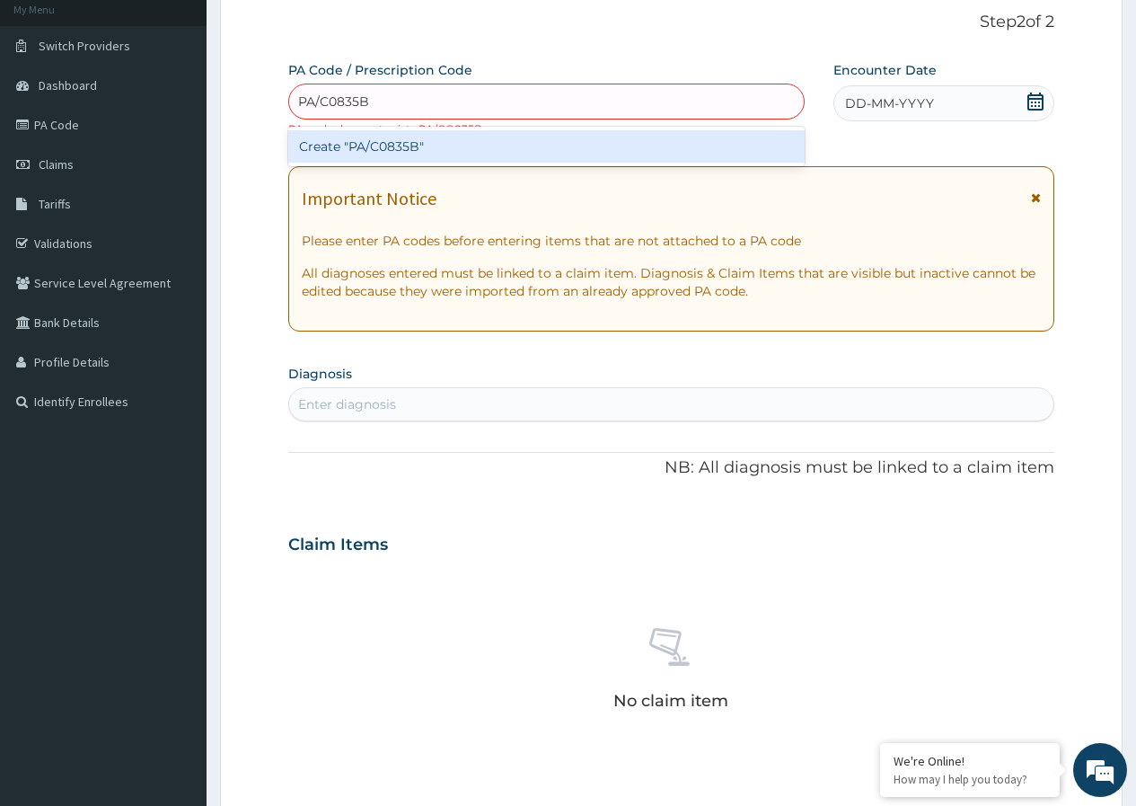
click at [403, 141] on div "Create "PA/C0835B"" at bounding box center [545, 146] width 515 height 32
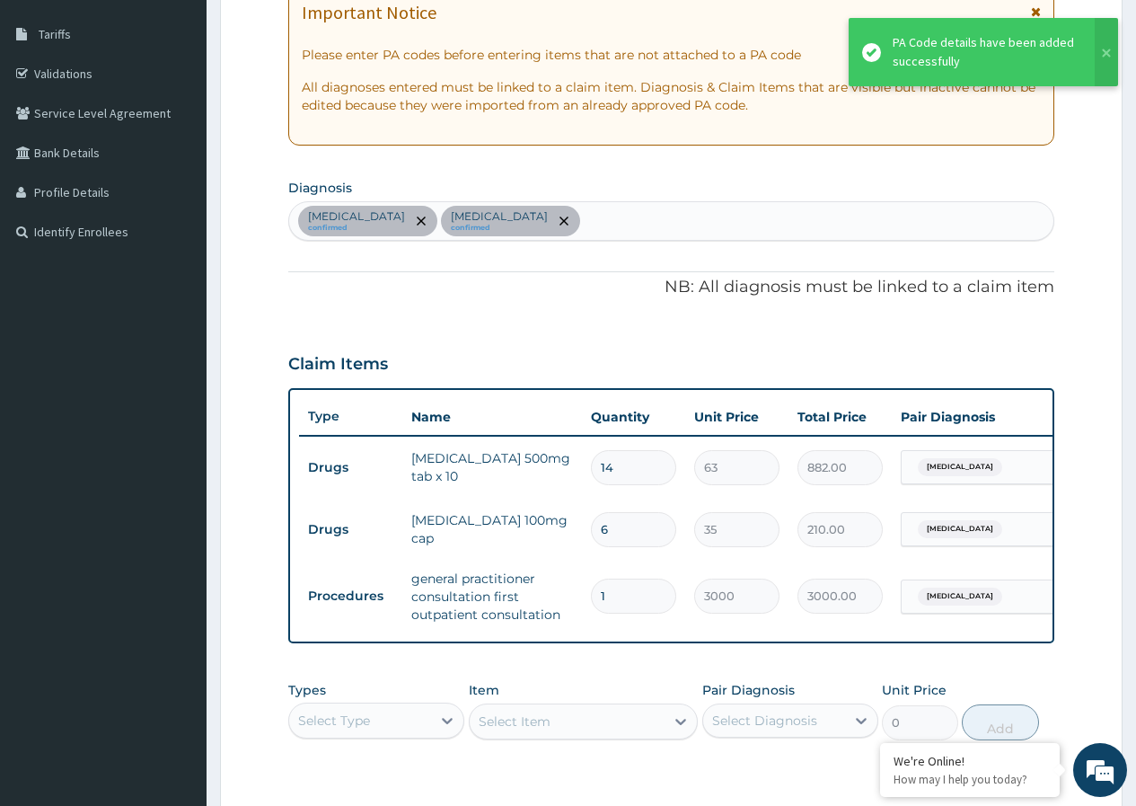
scroll to position [551, 0]
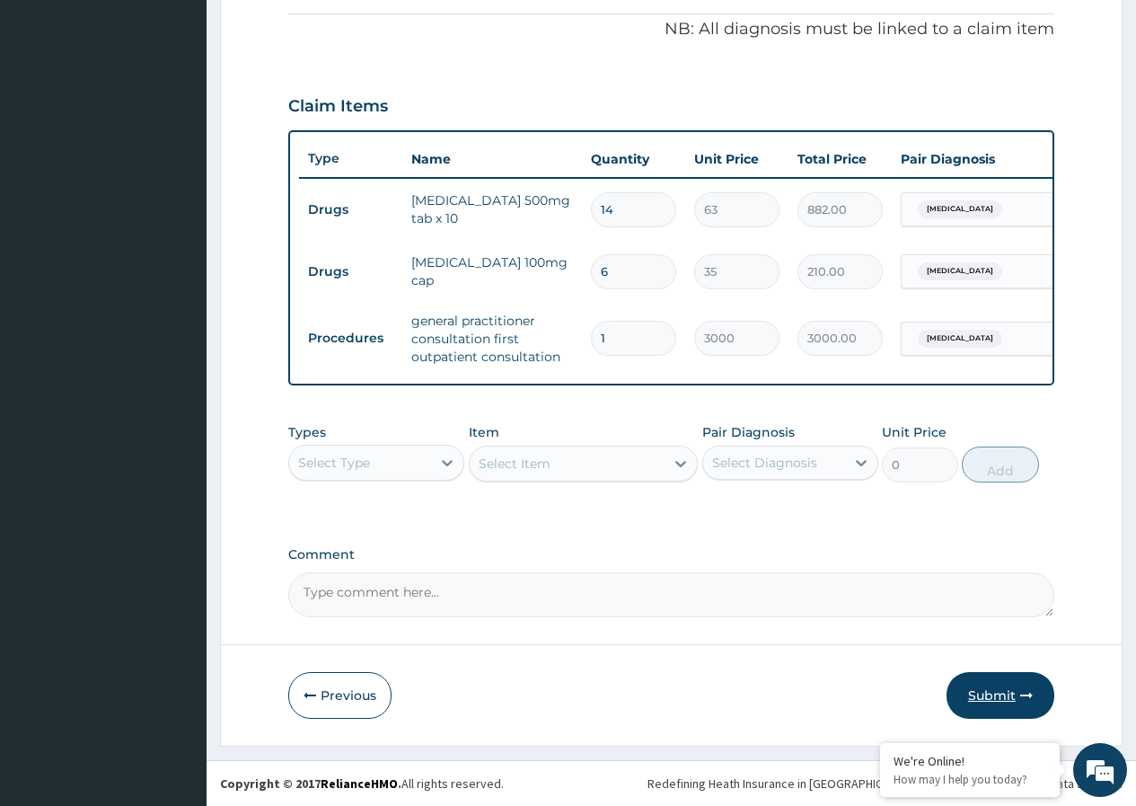
click at [982, 696] on button "Submit" at bounding box center [1000, 695] width 108 height 47
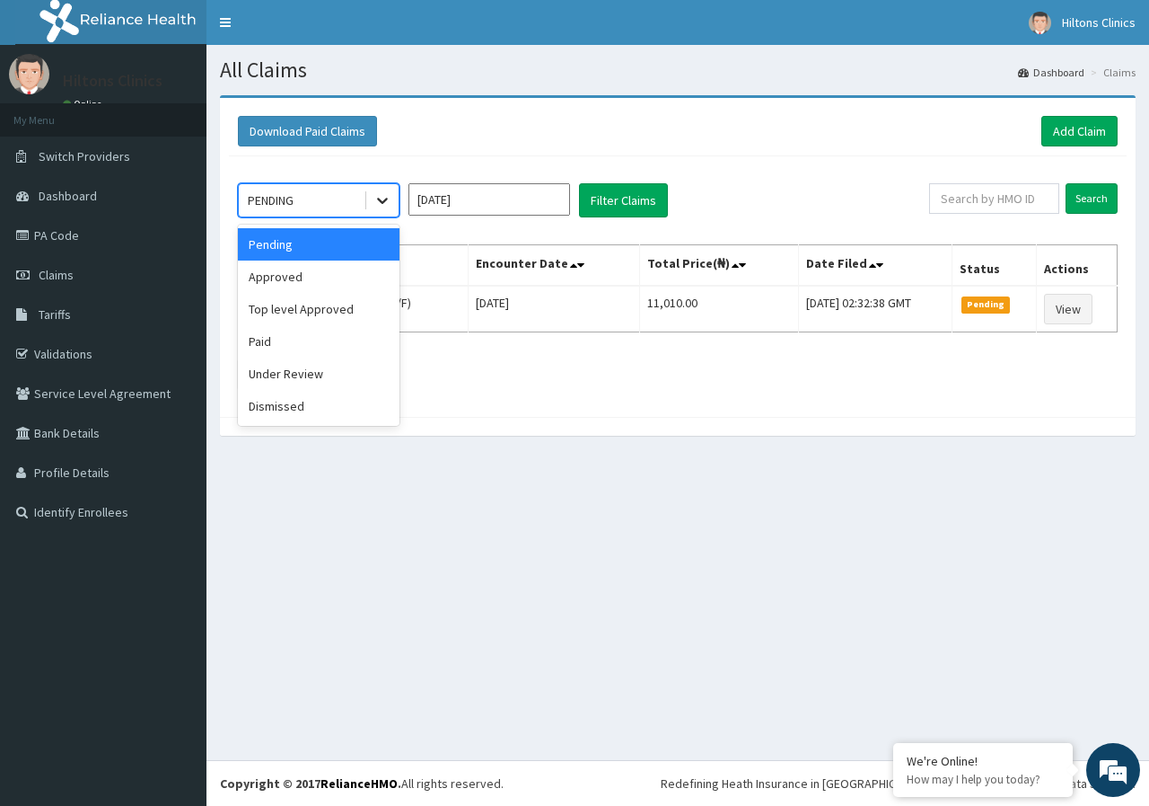
click at [382, 201] on icon at bounding box center [382, 201] width 11 height 6
click at [323, 286] on div "Approved" at bounding box center [319, 276] width 162 height 32
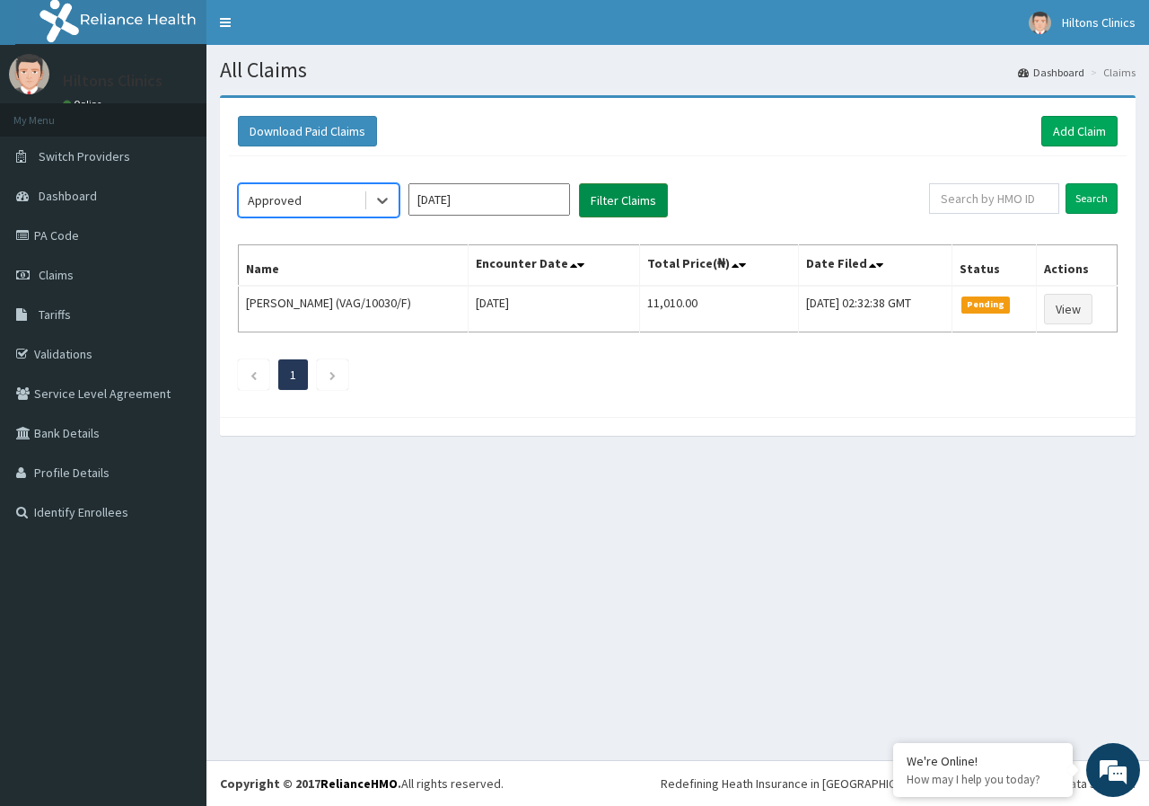
click at [630, 198] on button "Filter Claims" at bounding box center [623, 200] width 89 height 34
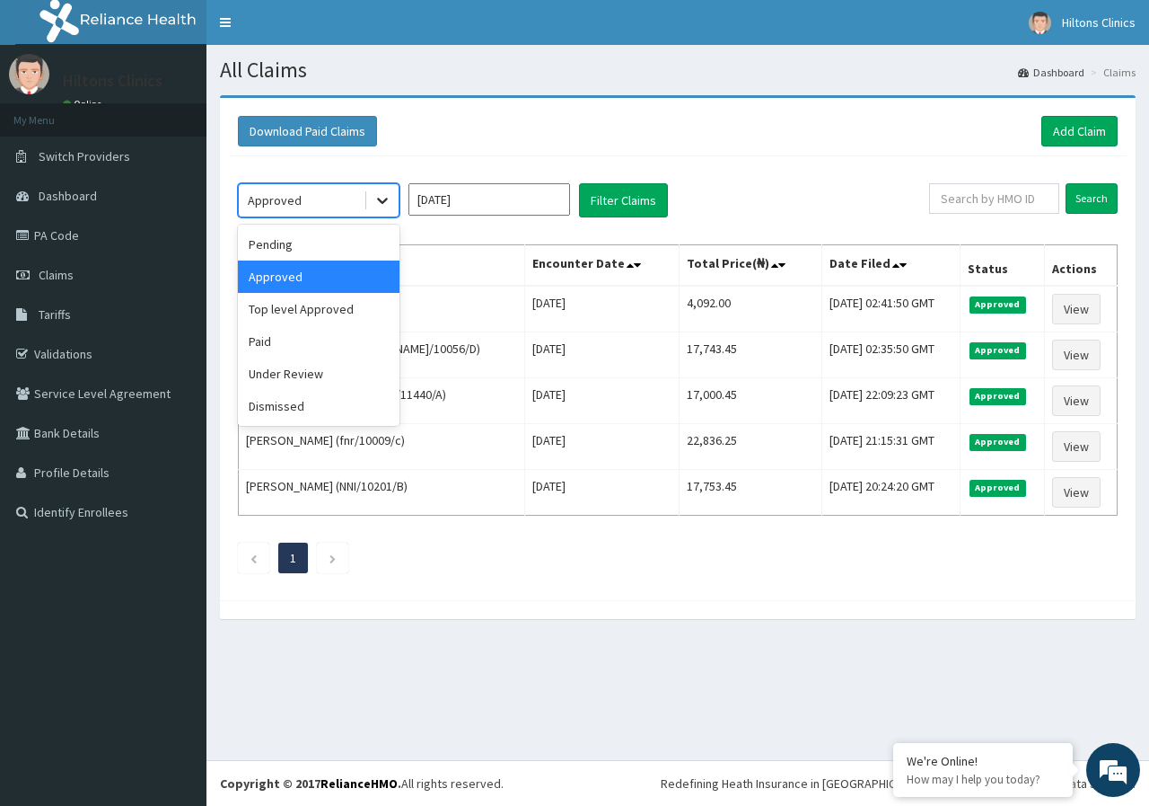
click at [382, 200] on icon at bounding box center [383, 200] width 18 height 18
click at [325, 251] on div "Pending" at bounding box center [319, 244] width 162 height 32
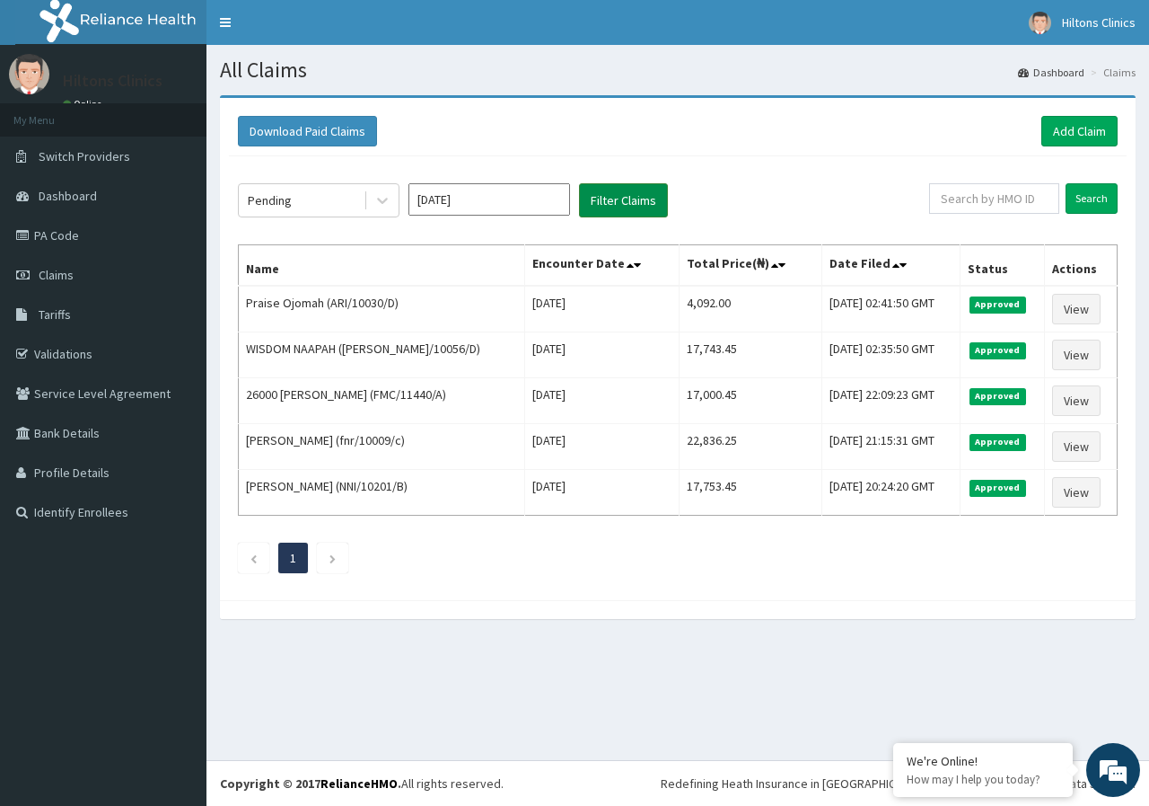
click at [620, 201] on button "Filter Claims" at bounding box center [623, 200] width 89 height 34
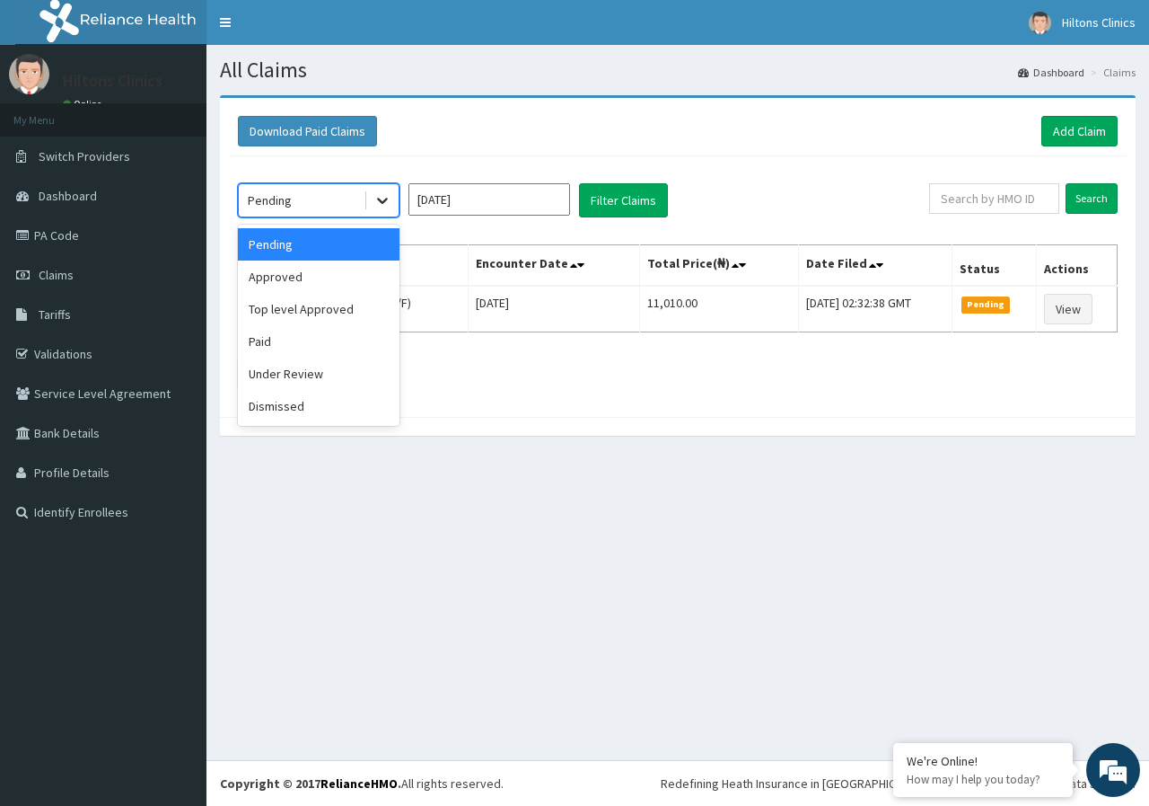
click at [386, 196] on icon at bounding box center [383, 200] width 18 height 18
click at [328, 285] on div "Approved" at bounding box center [319, 276] width 162 height 32
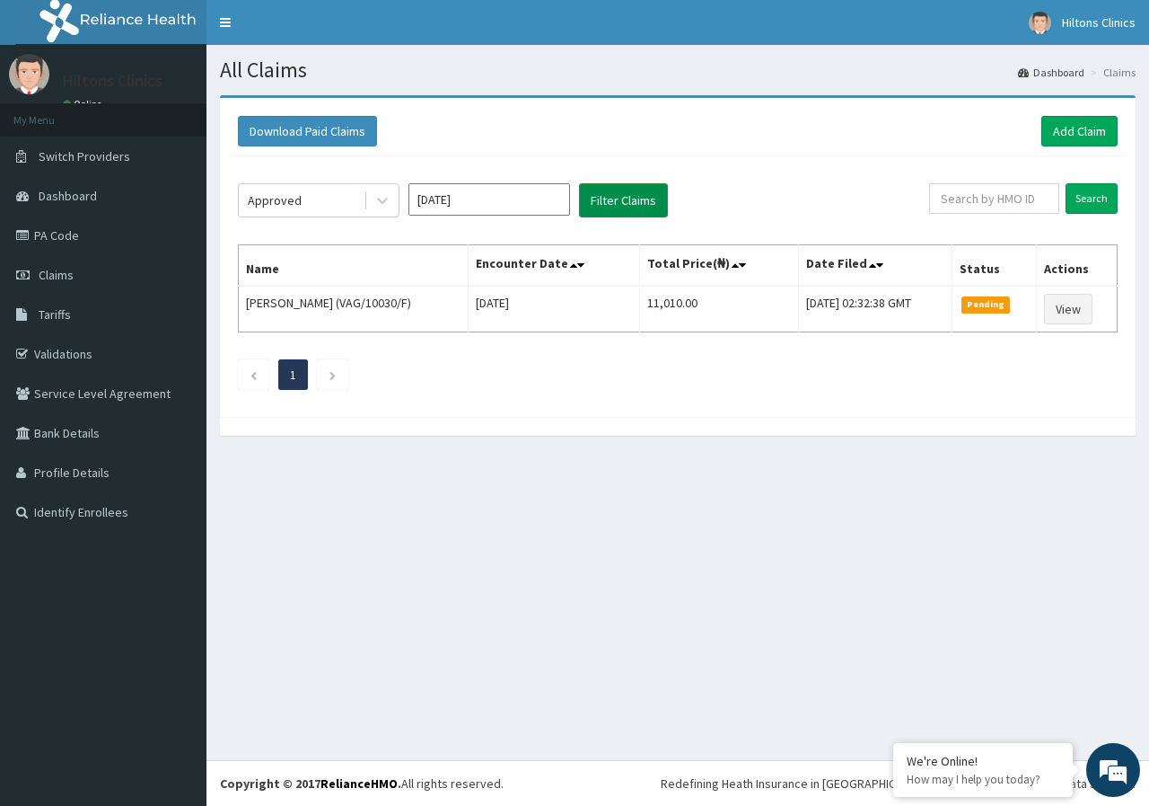
click at [602, 200] on button "Filter Claims" at bounding box center [623, 200] width 89 height 34
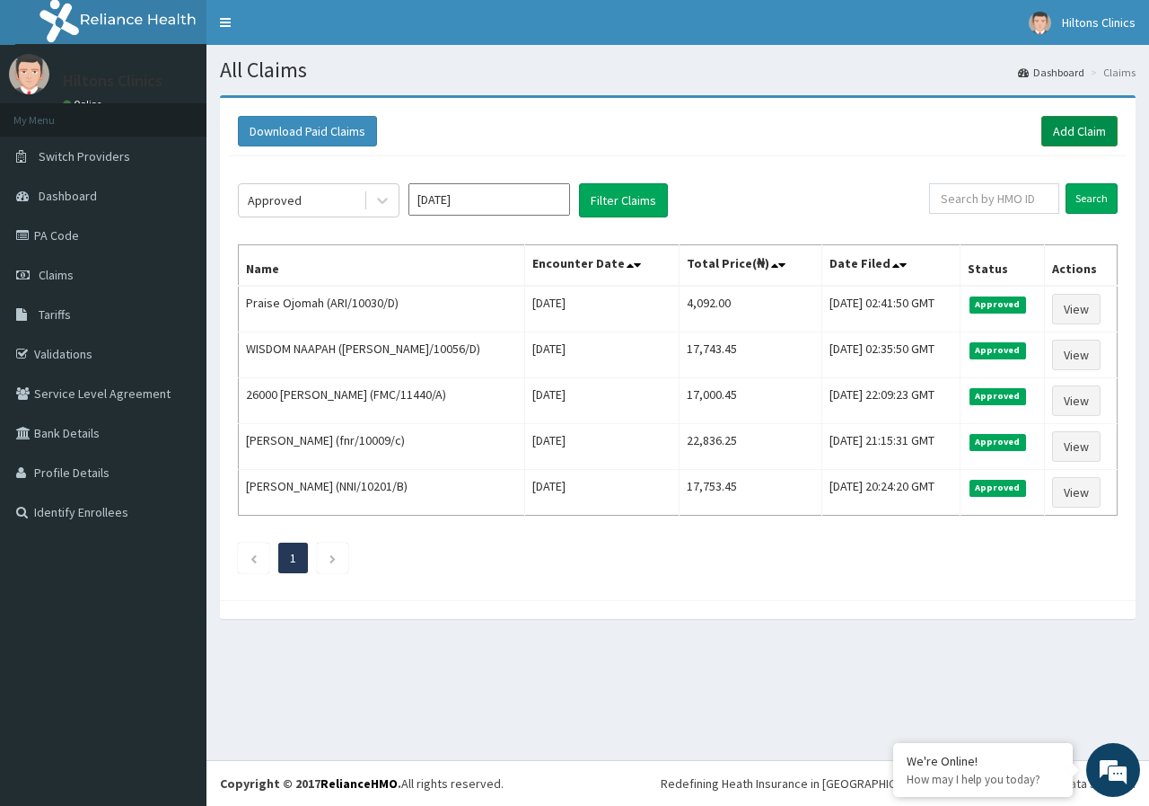
click at [1087, 131] on link "Add Claim" at bounding box center [1080, 131] width 76 height 31
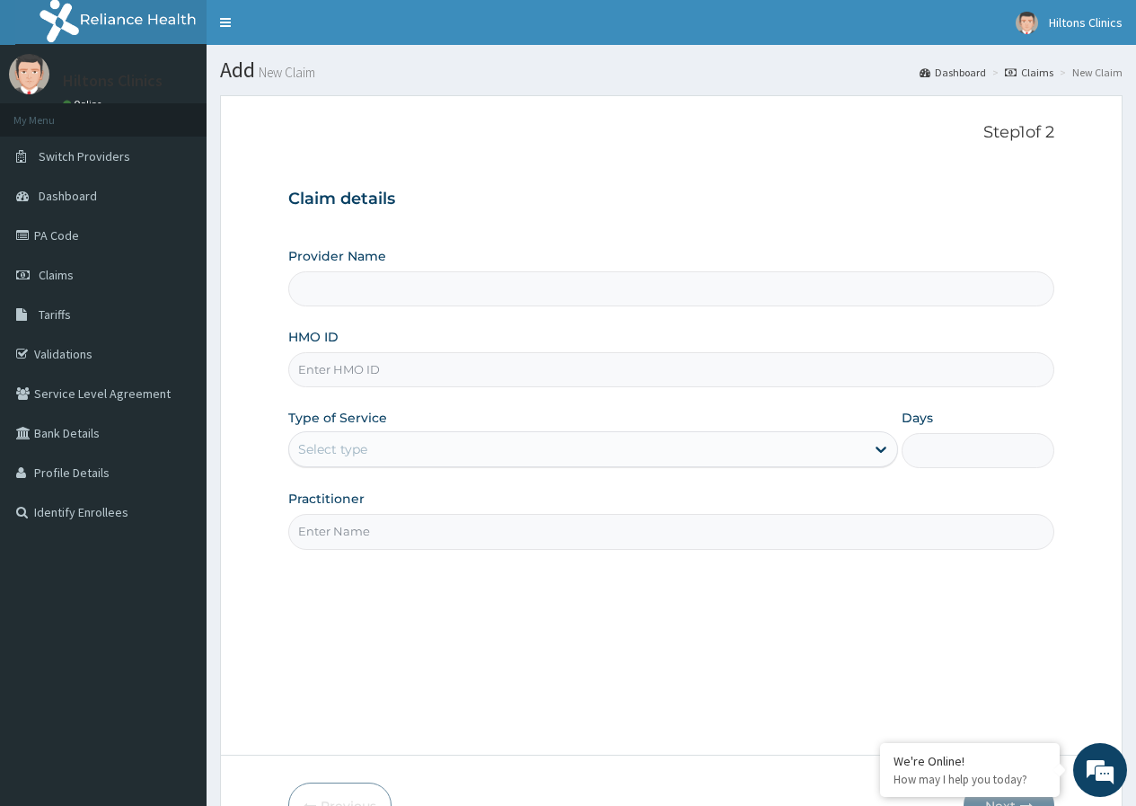
paste input "[PERSON_NAME]/10056/B"
type input "[PERSON_NAME]/10056/B"
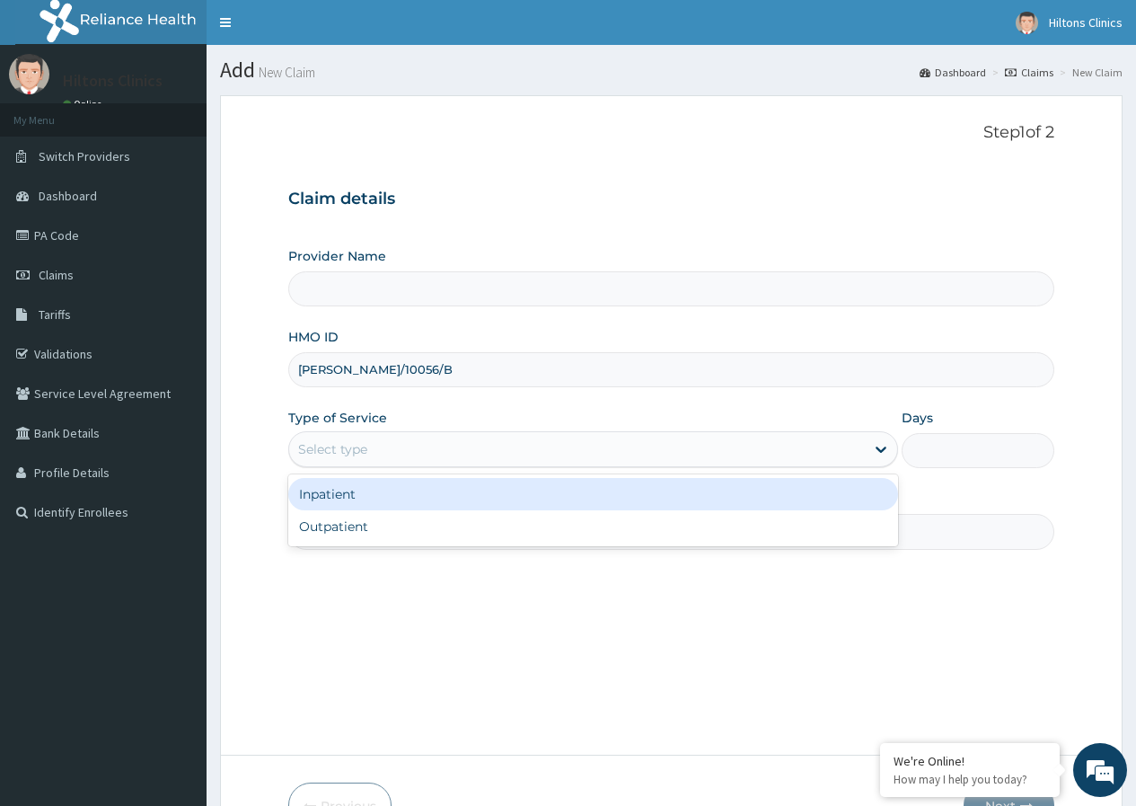
click at [514, 440] on div "Select type" at bounding box center [577, 449] width 576 height 29
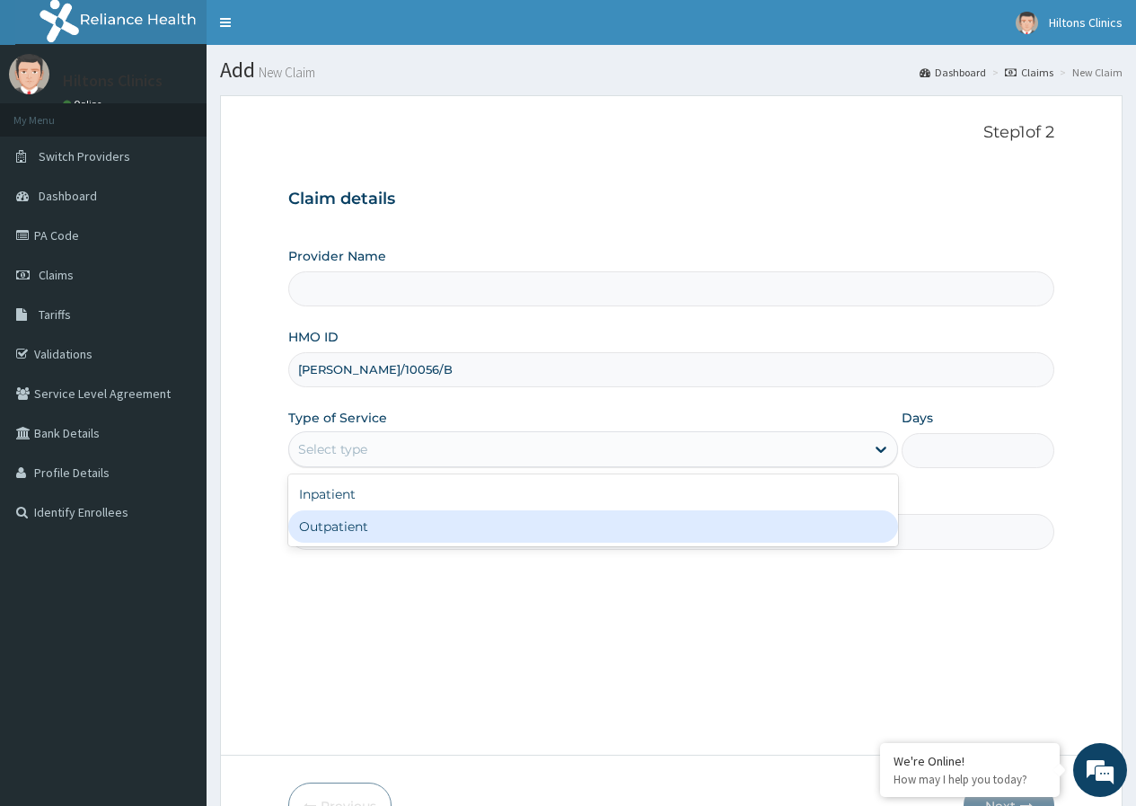
type input "Hilton Clinics"
click at [459, 522] on div "Outpatient" at bounding box center [593, 526] width 610 height 32
type input "1"
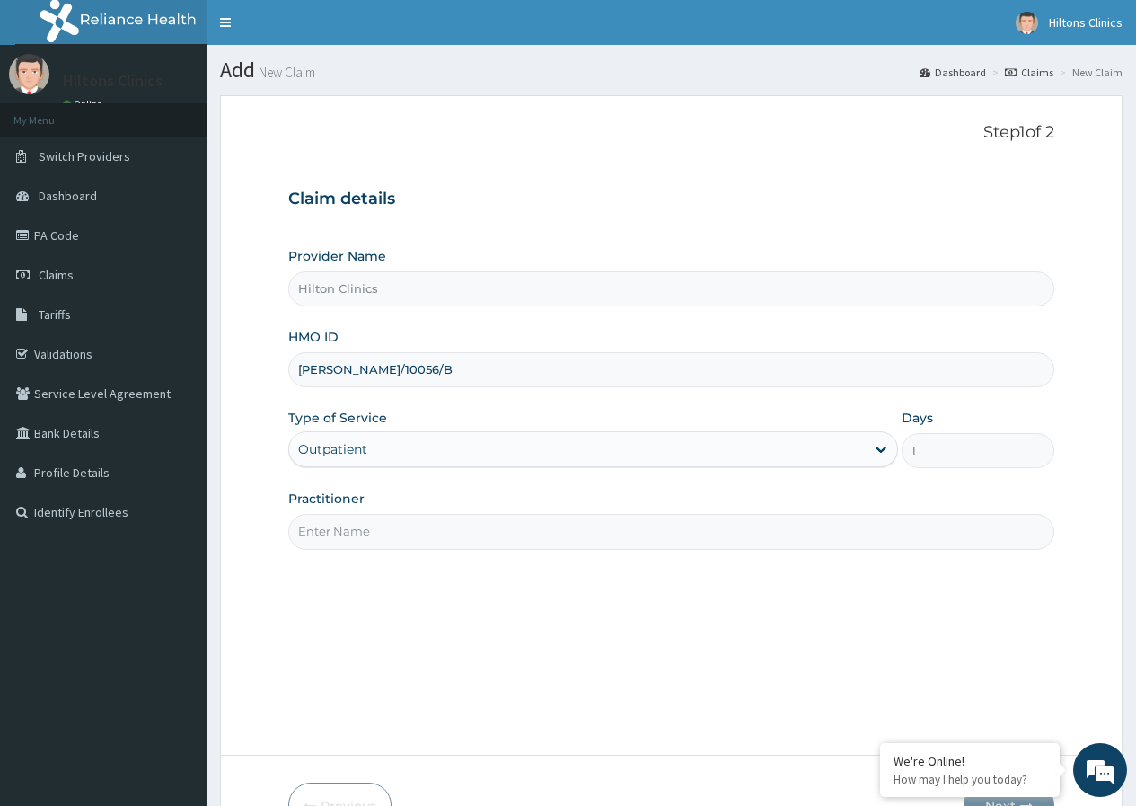
click at [461, 520] on input "Practitioner" at bounding box center [671, 531] width 766 height 35
type input "DR [PERSON_NAME]"
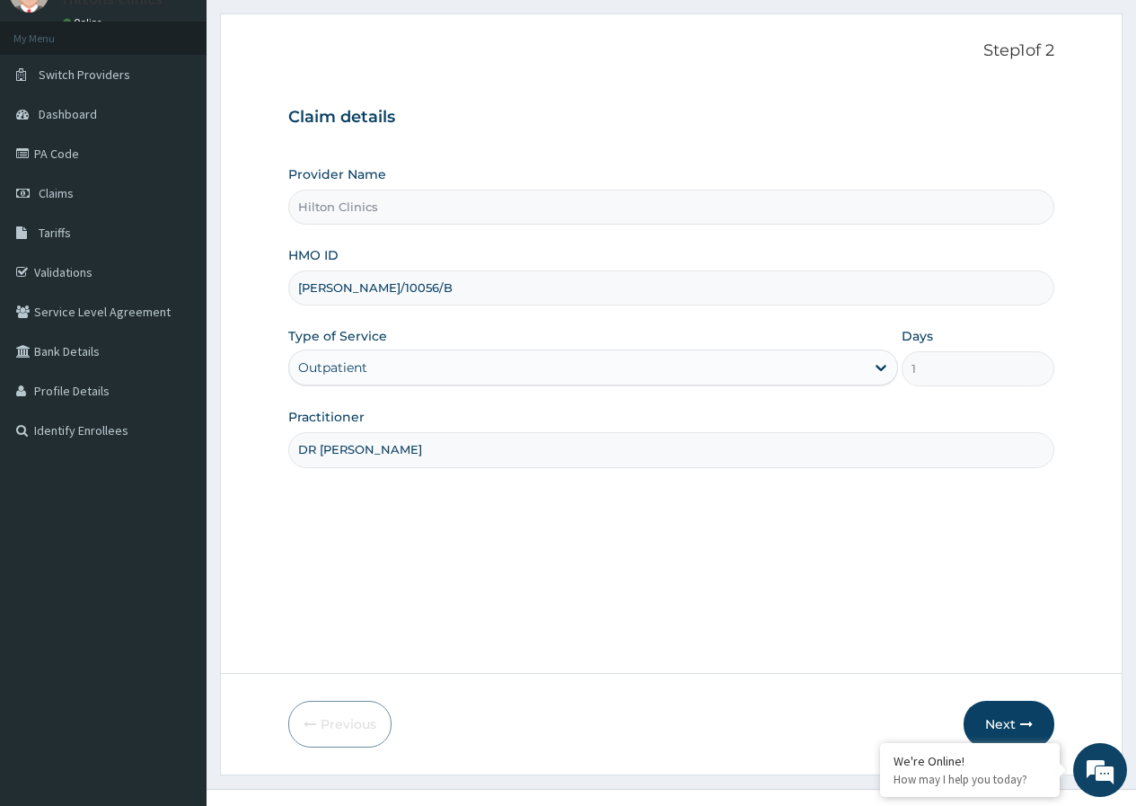
scroll to position [110, 0]
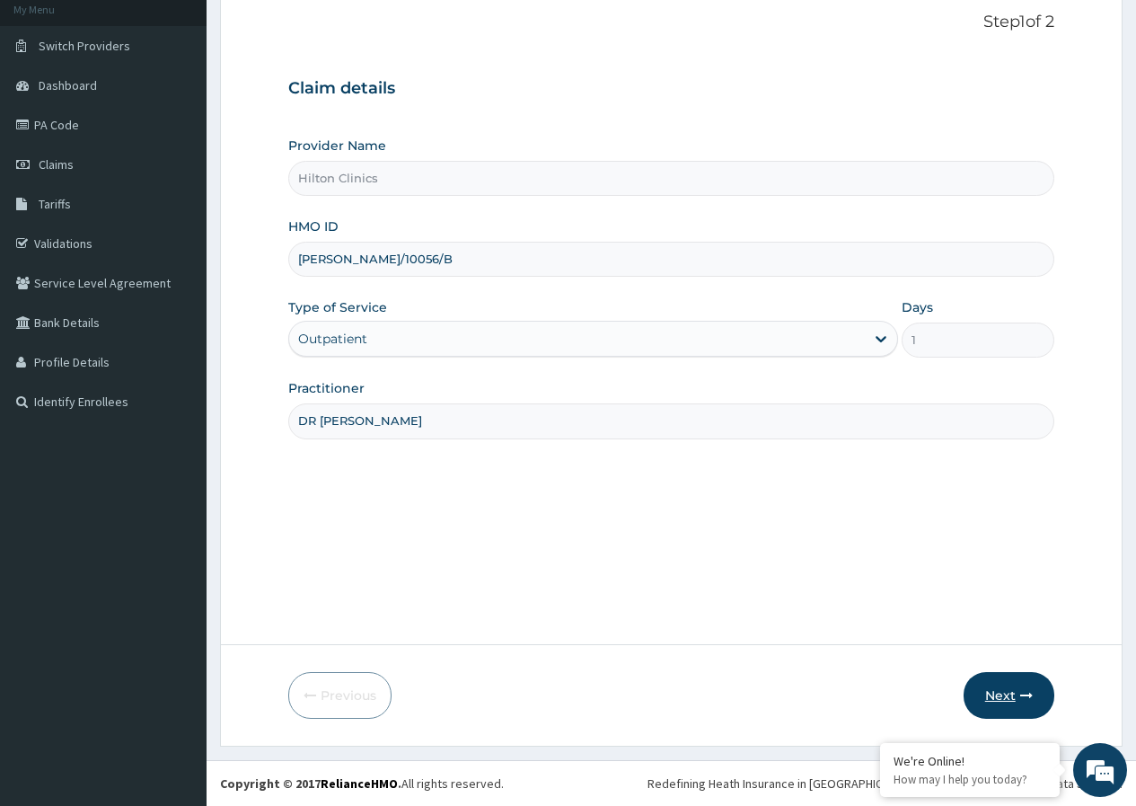
click at [1000, 687] on button "Next" at bounding box center [1009, 695] width 91 height 47
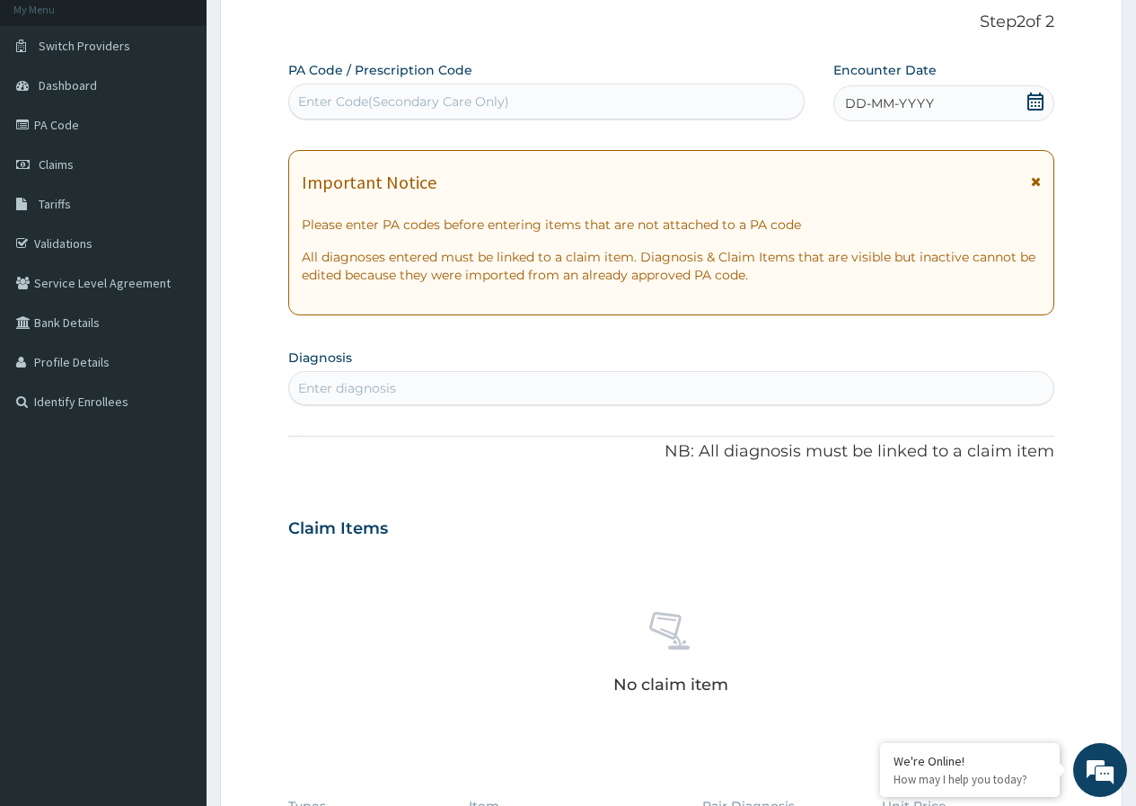
click at [621, 104] on div "Enter Code(Secondary Care Only)" at bounding box center [546, 101] width 514 height 29
type input "PA/1C3405"
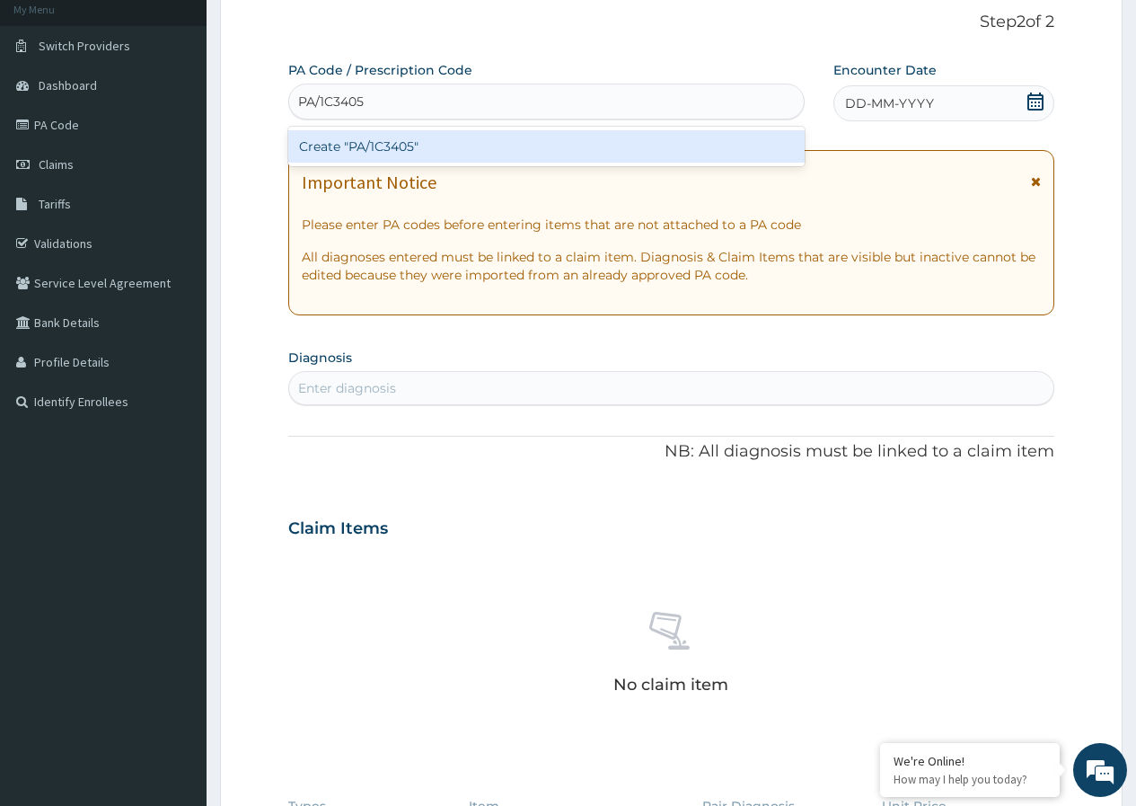
click at [566, 143] on div "Create "PA/1C3405"" at bounding box center [545, 146] width 515 height 32
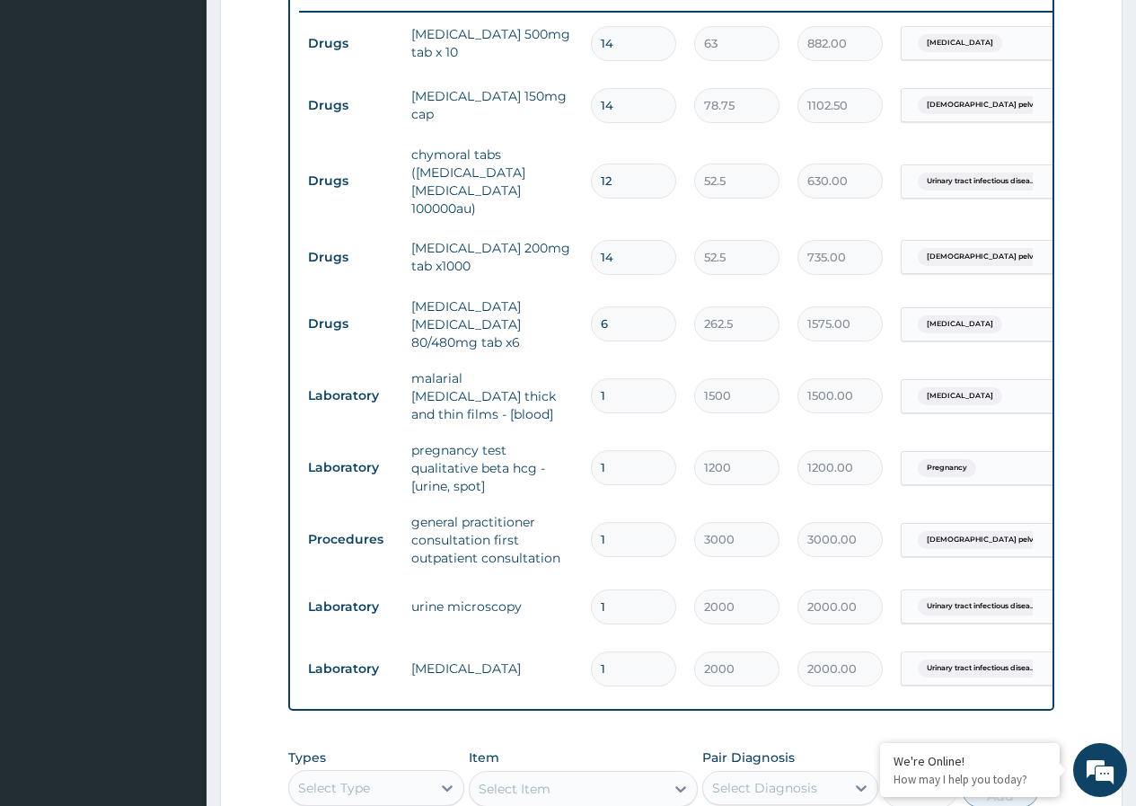
scroll to position [995, 0]
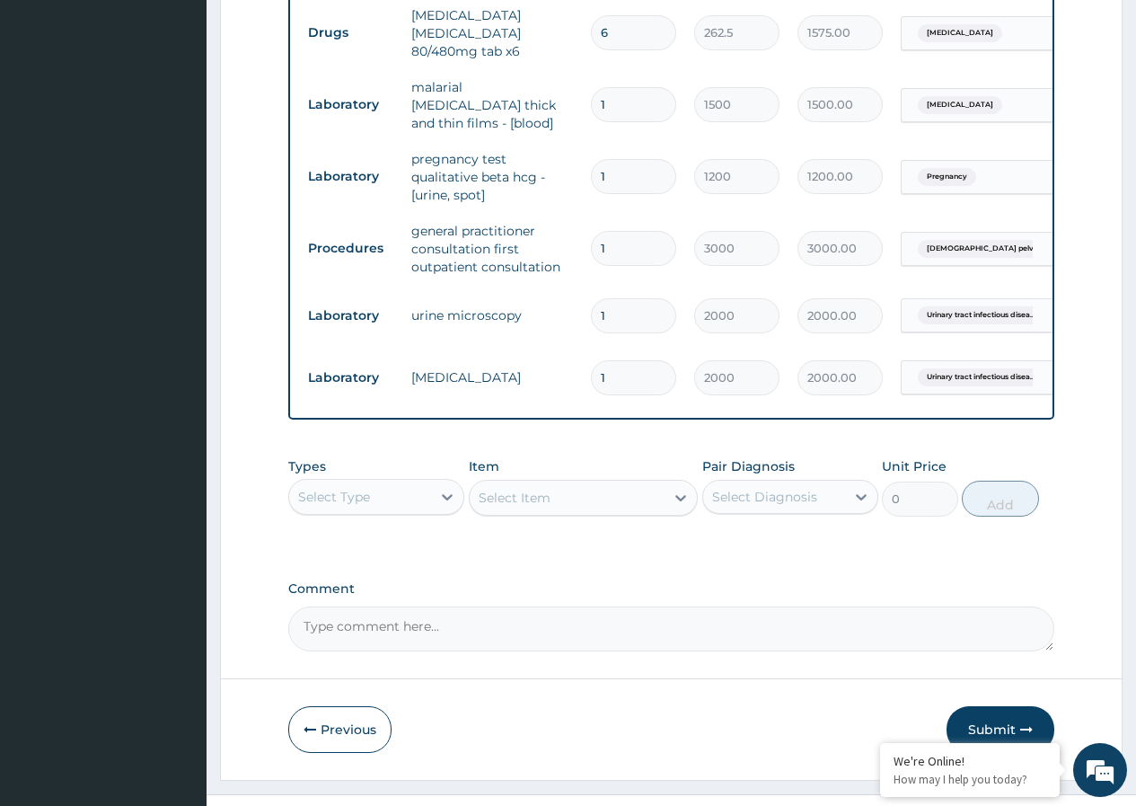
drag, startPoint x: 984, startPoint y: 695, endPoint x: 988, endPoint y: 676, distance: 19.2
click at [985, 706] on button "Submit" at bounding box center [1000, 729] width 108 height 47
